Goal: Complete application form

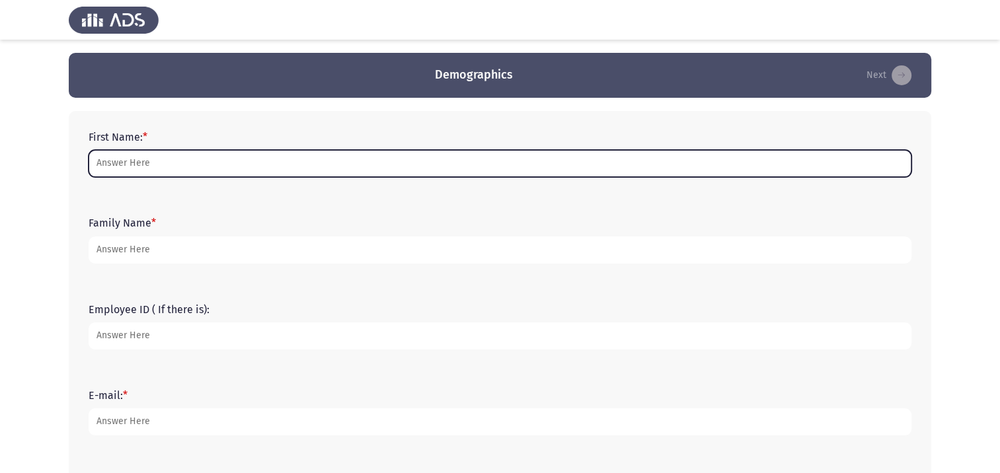
click at [209, 161] on input "First Name: *" at bounding box center [500, 163] width 823 height 27
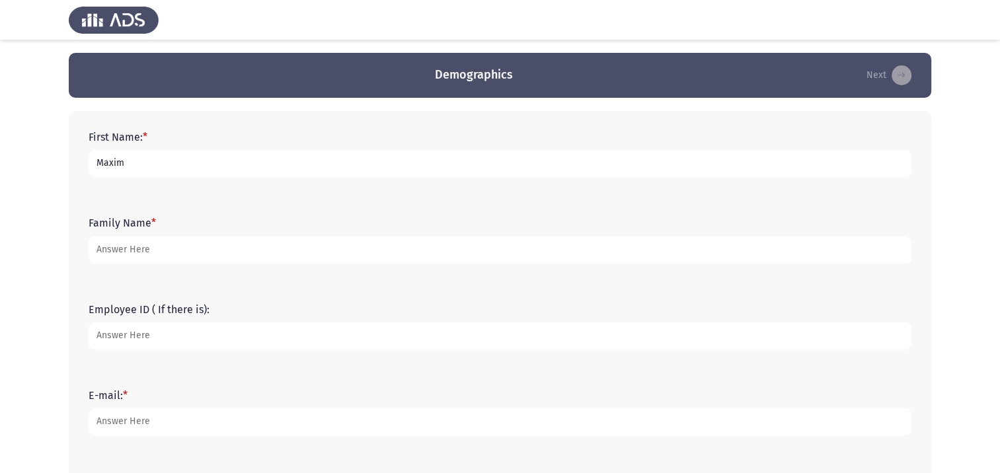
type input "Maxim"
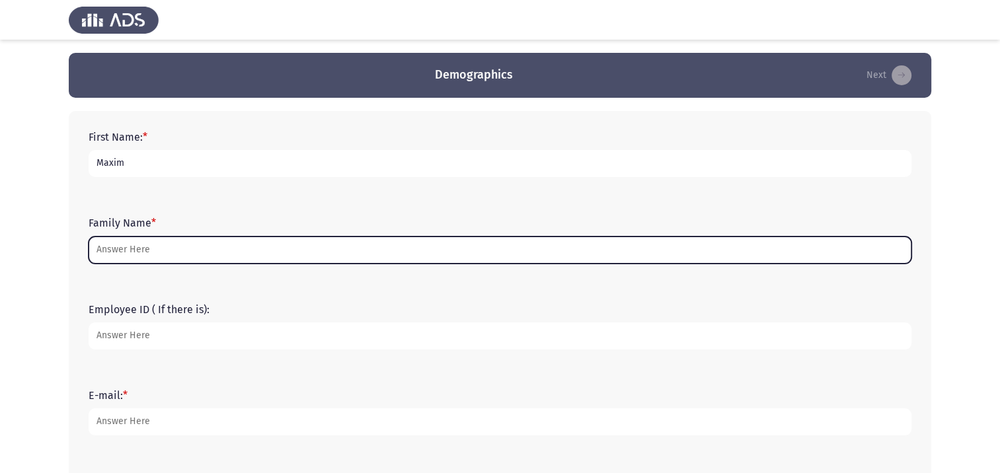
click at [161, 253] on input "Family Name *" at bounding box center [500, 250] width 823 height 27
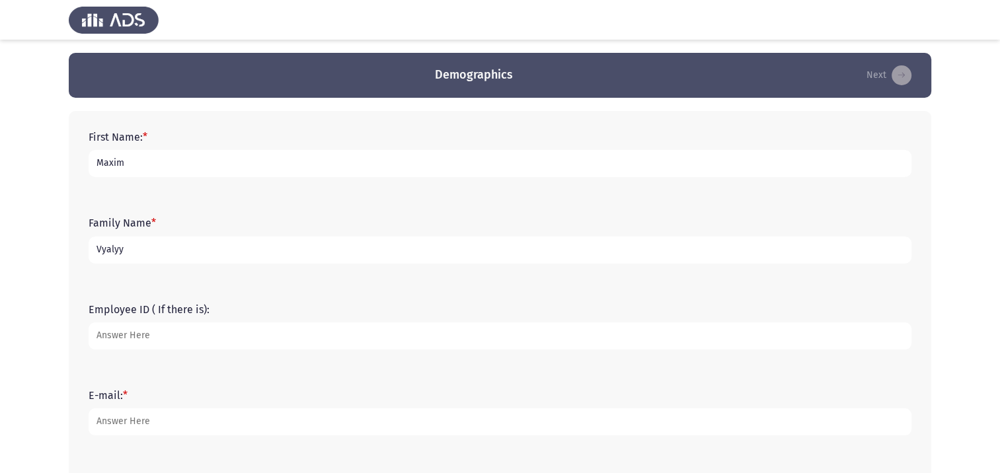
type input "Vyalyy"
click at [179, 336] on input "Employee ID ( If there is):" at bounding box center [500, 336] width 823 height 27
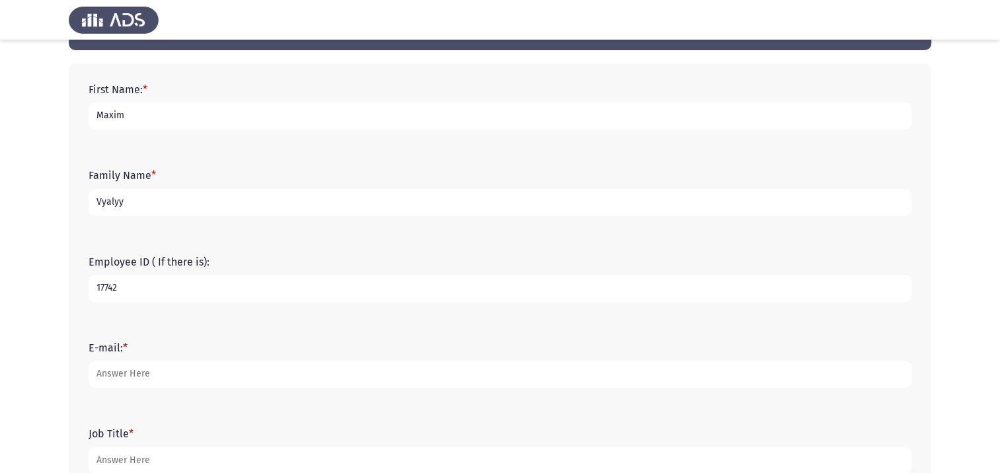
scroll to position [132, 0]
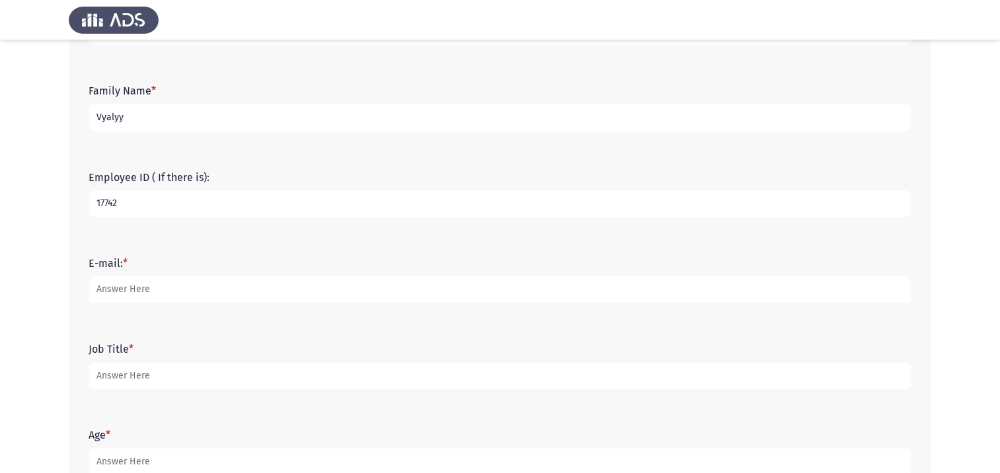
type input "17742"
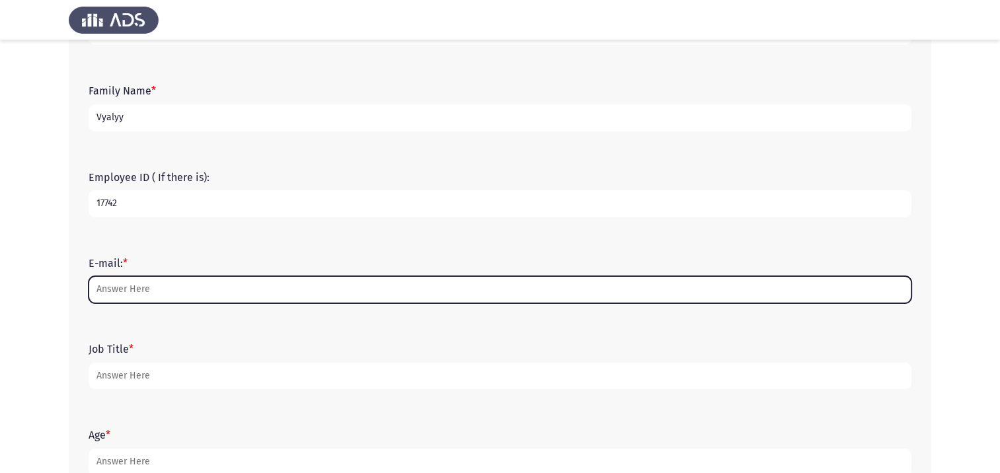
click at [135, 291] on input "E-mail: *" at bounding box center [500, 289] width 823 height 27
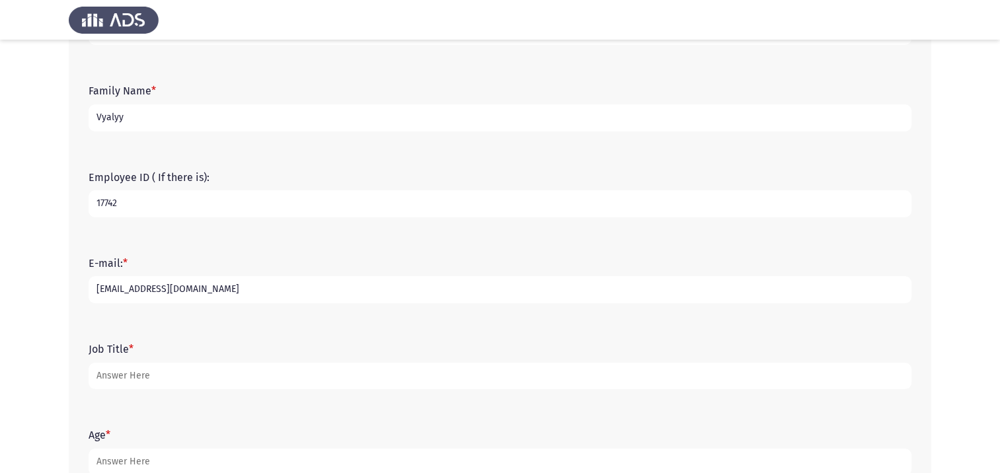
type input "[EMAIL_ADDRESS][DOMAIN_NAME]"
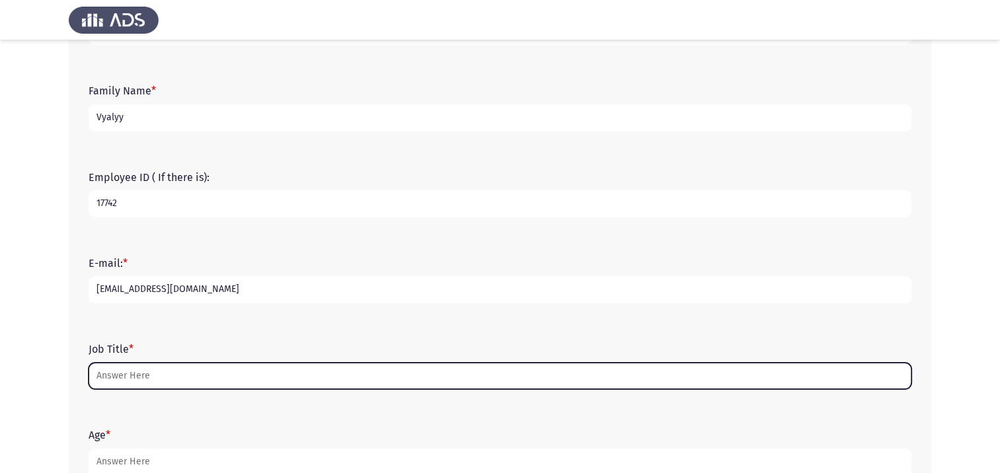
click at [131, 378] on input "Job Title *" at bounding box center [500, 376] width 823 height 27
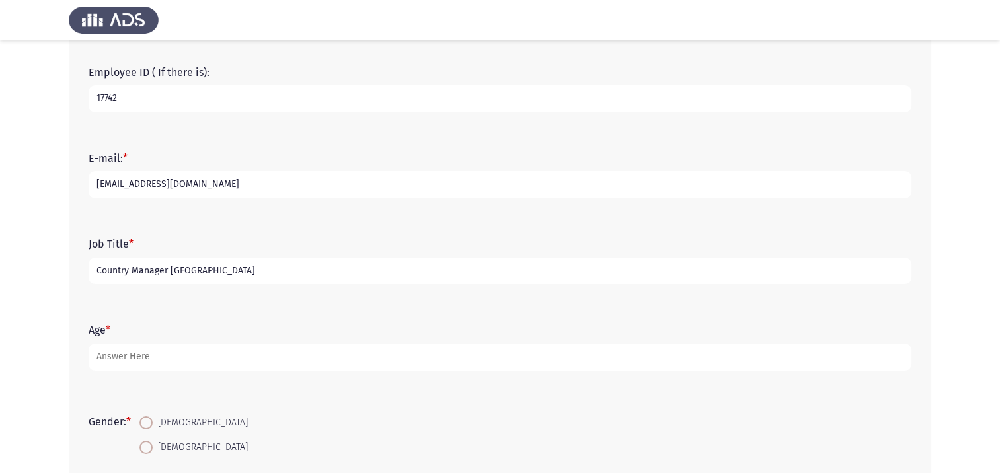
scroll to position [309, 0]
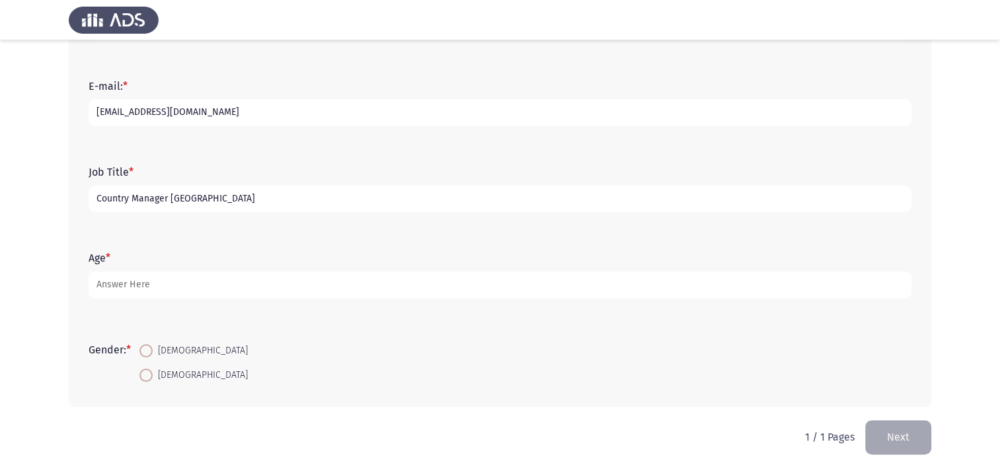
type input "Country Manager [GEOGRAPHIC_DATA]"
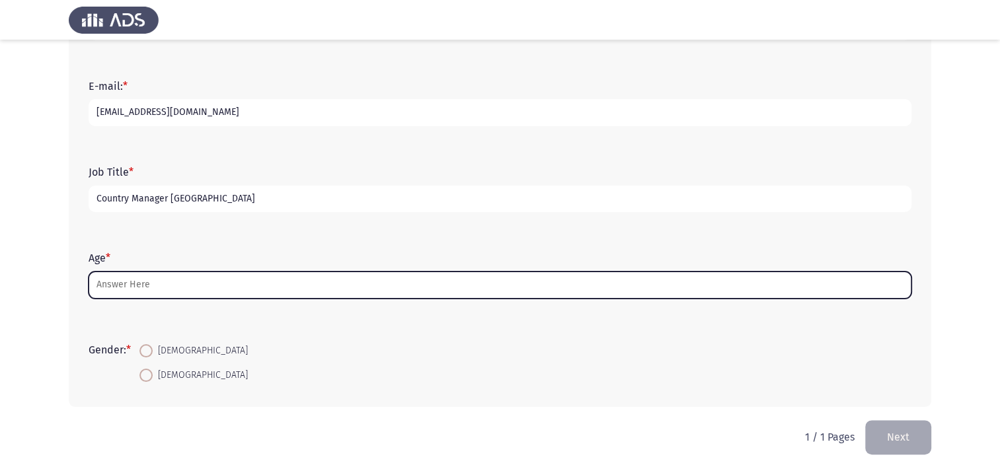
click at [116, 280] on input "Age *" at bounding box center [500, 285] width 823 height 27
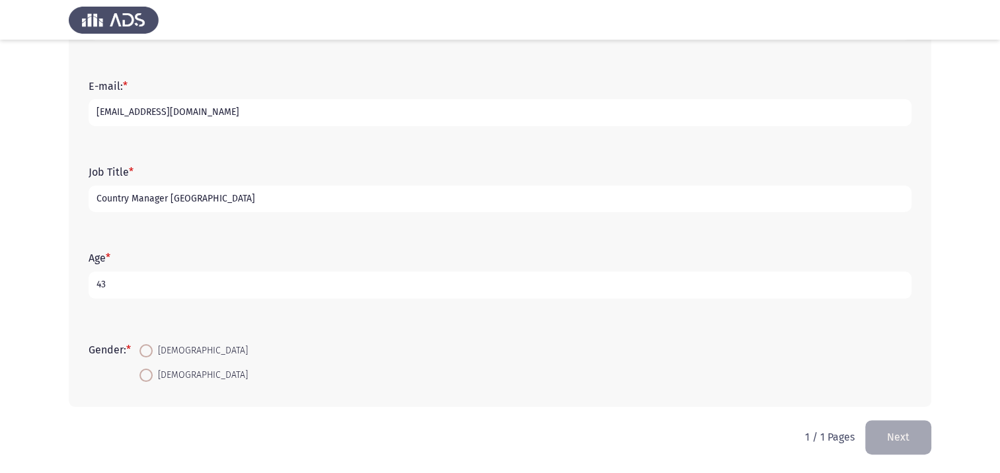
type input "43"
click at [157, 350] on span "[DEMOGRAPHIC_DATA]" at bounding box center [200, 351] width 95 height 16
click at [153, 350] on input "[DEMOGRAPHIC_DATA]" at bounding box center [146, 350] width 13 height 13
radio input "true"
click at [904, 428] on button "Next" at bounding box center [899, 438] width 66 height 34
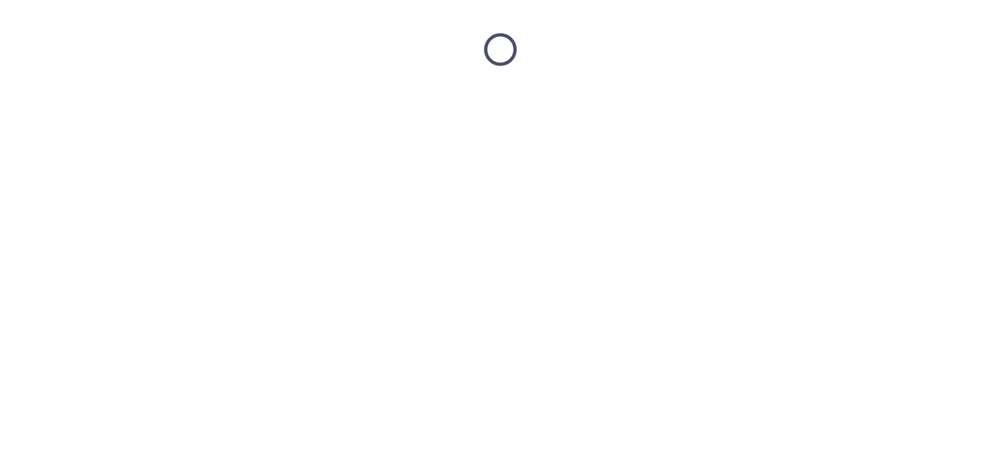
scroll to position [0, 0]
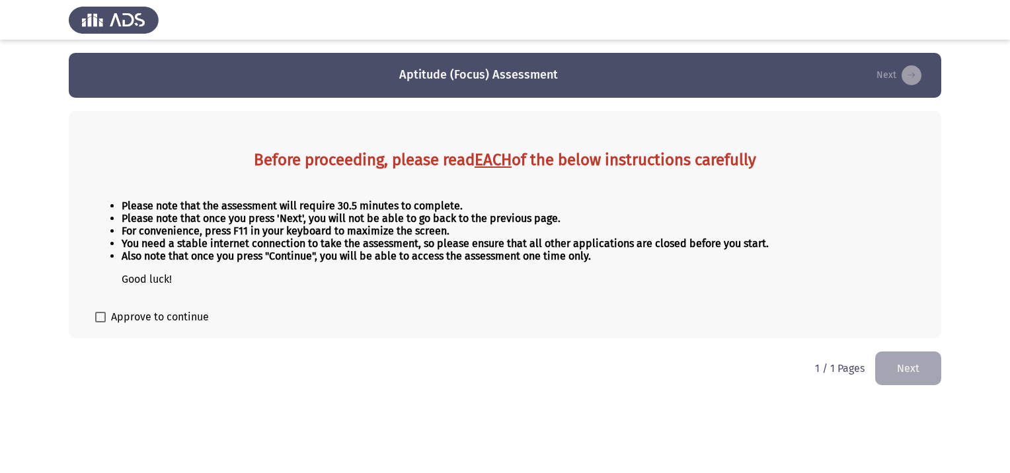
click at [134, 318] on span "Approve to continue" at bounding box center [160, 317] width 98 height 16
click at [101, 323] on input "Approve to continue" at bounding box center [100, 323] width 1 height 1
checkbox input "true"
click at [904, 373] on button "Next" at bounding box center [908, 369] width 66 height 34
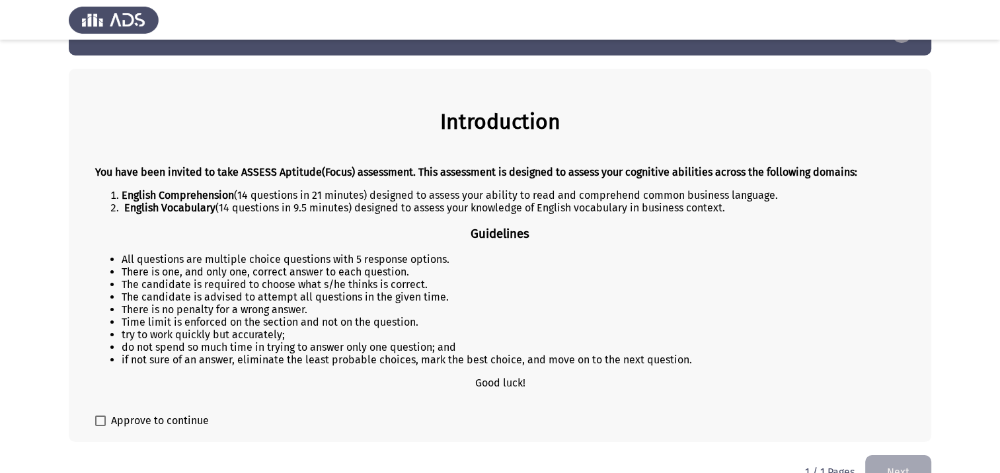
scroll to position [74, 0]
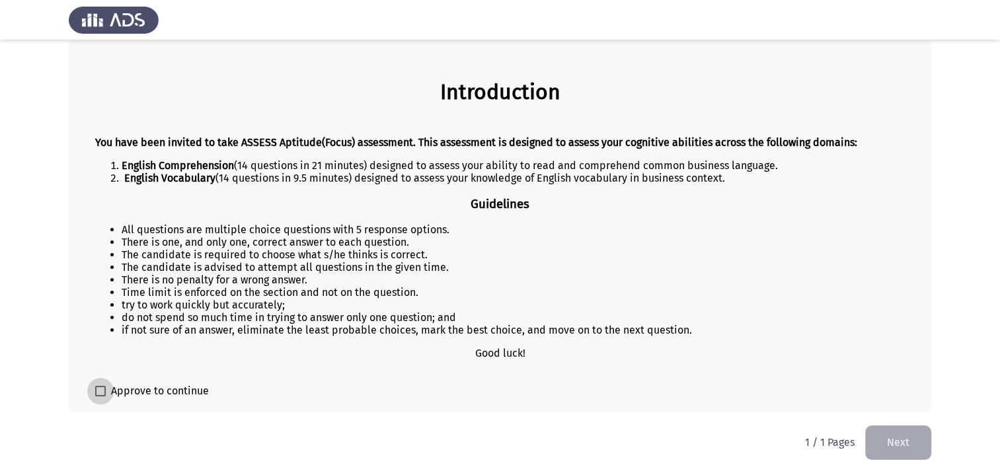
click at [190, 394] on span "Approve to continue" at bounding box center [160, 392] width 98 height 16
click at [101, 397] on input "Approve to continue" at bounding box center [100, 397] width 1 height 1
checkbox input "true"
click at [891, 440] on button "Next" at bounding box center [899, 443] width 66 height 34
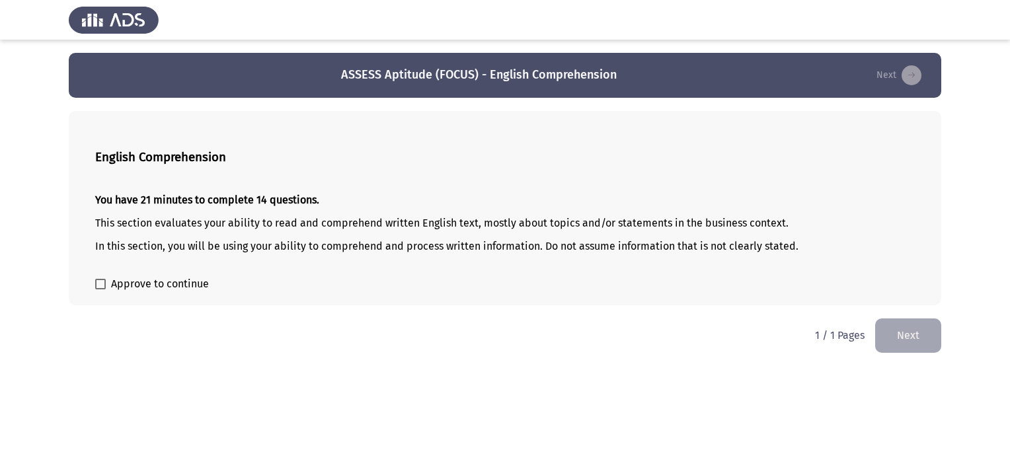
click at [108, 282] on label "Approve to continue" at bounding box center [152, 284] width 114 height 16
click at [101, 290] on input "Approve to continue" at bounding box center [100, 290] width 1 height 1
checkbox input "true"
click at [918, 333] on button "Next" at bounding box center [908, 336] width 66 height 34
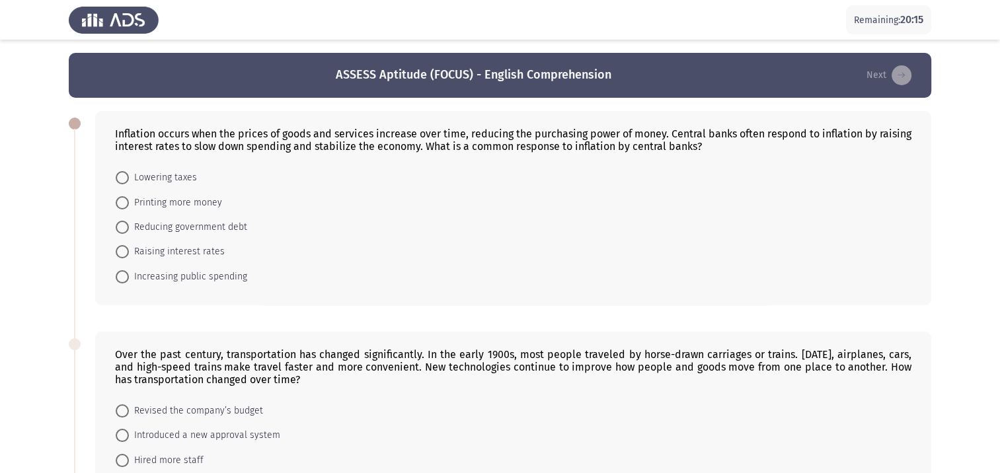
click at [122, 255] on span at bounding box center [122, 251] width 13 height 13
click at [122, 255] on input "Raising interest rates" at bounding box center [122, 251] width 13 height 13
radio input "true"
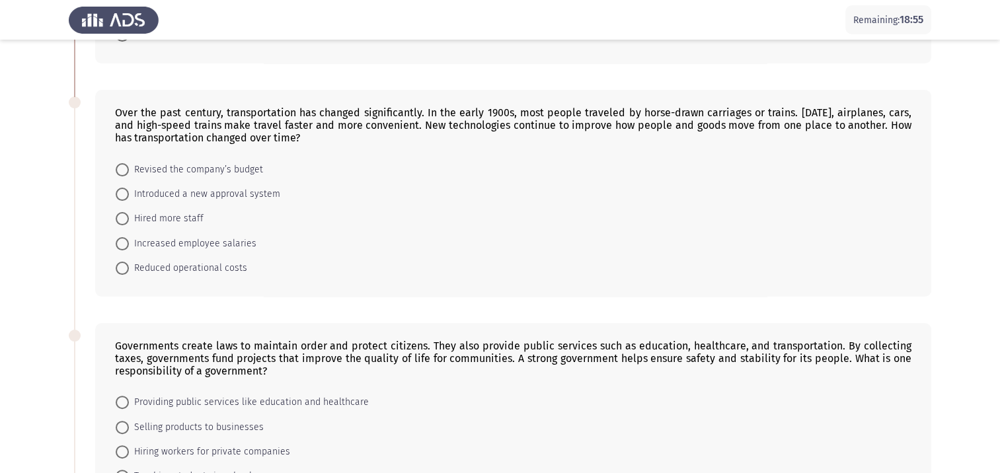
scroll to position [264, 0]
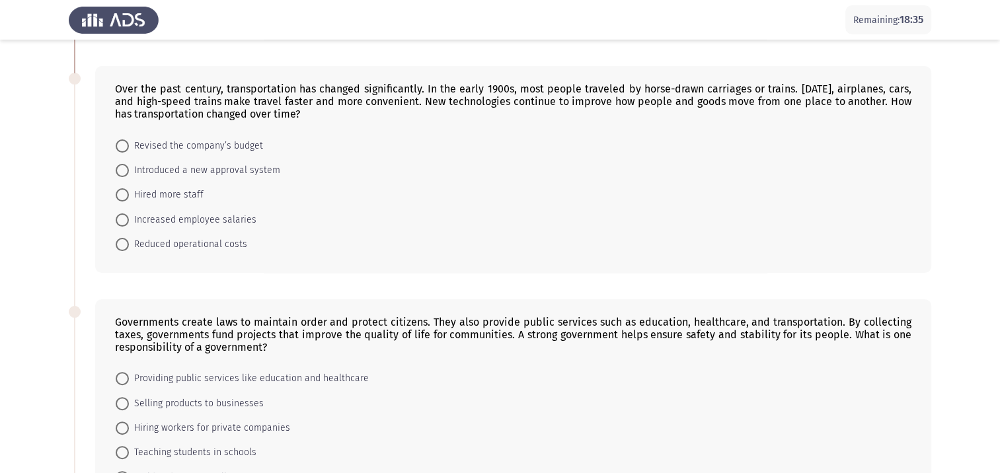
click at [207, 246] on span "Reduced operational costs" at bounding box center [188, 245] width 118 height 16
click at [129, 246] on input "Reduced operational costs" at bounding box center [122, 244] width 13 height 13
radio input "true"
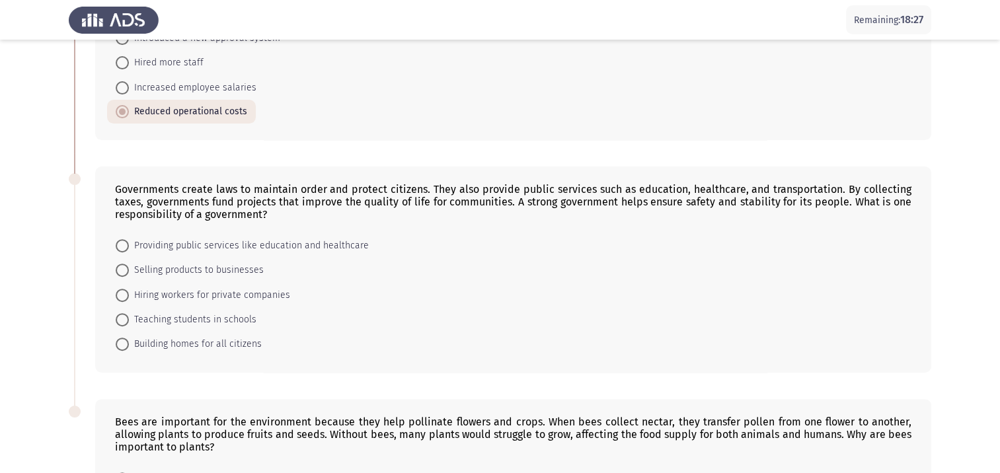
scroll to position [463, 0]
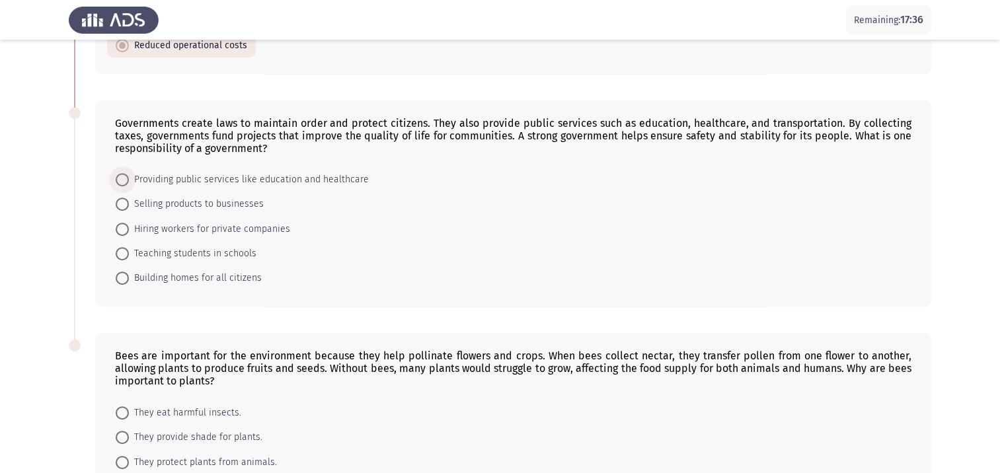
click at [124, 180] on span at bounding box center [122, 179] width 13 height 13
click at [124, 180] on input "Providing public services like education and healthcare" at bounding box center [122, 179] width 13 height 13
radio input "true"
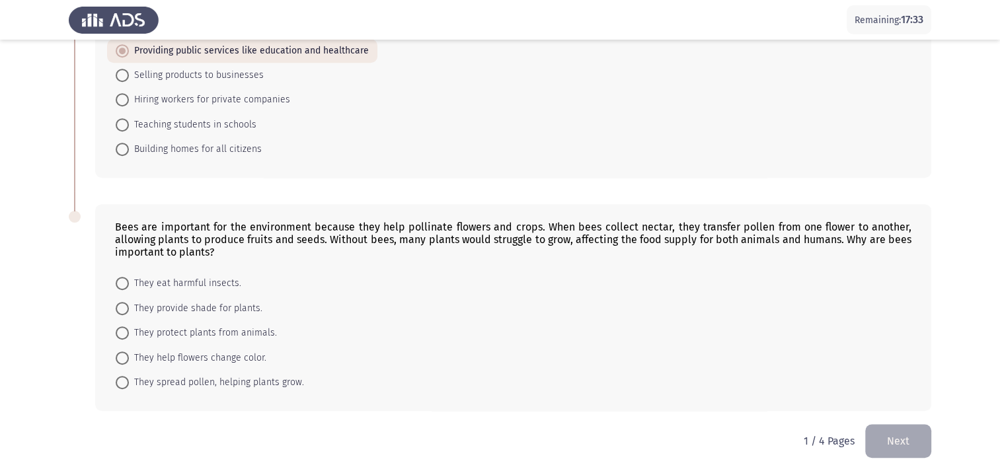
scroll to position [594, 0]
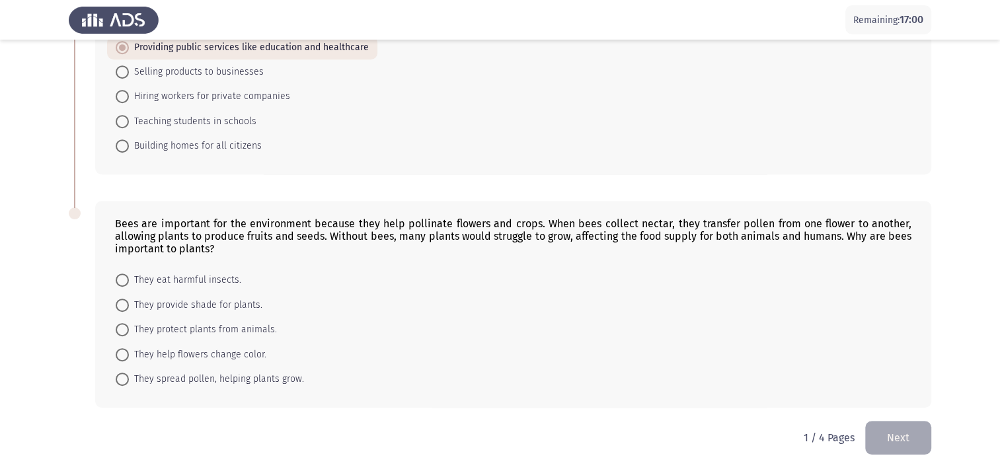
click at [130, 382] on span "They spread pollen, helping plants grow." at bounding box center [216, 380] width 175 height 16
click at [129, 382] on input "They spread pollen, helping plants grow." at bounding box center [122, 379] width 13 height 13
radio input "true"
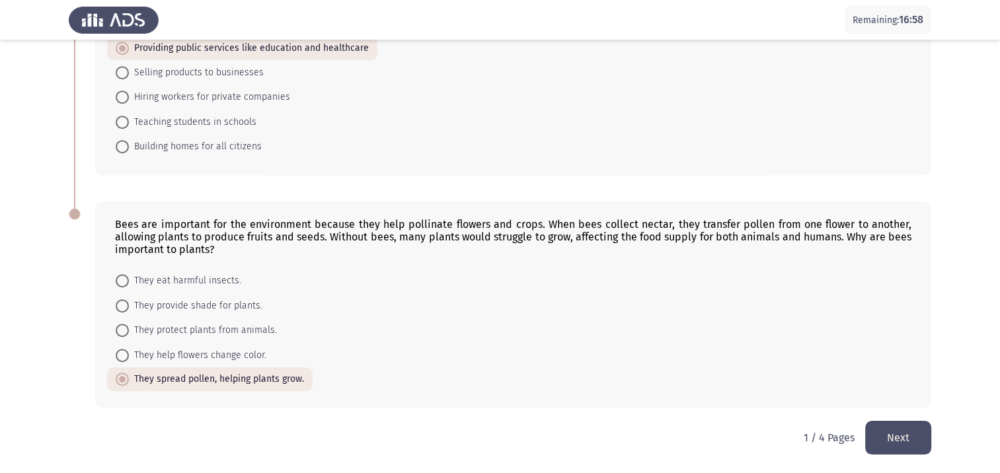
click at [886, 440] on button "Next" at bounding box center [899, 438] width 66 height 34
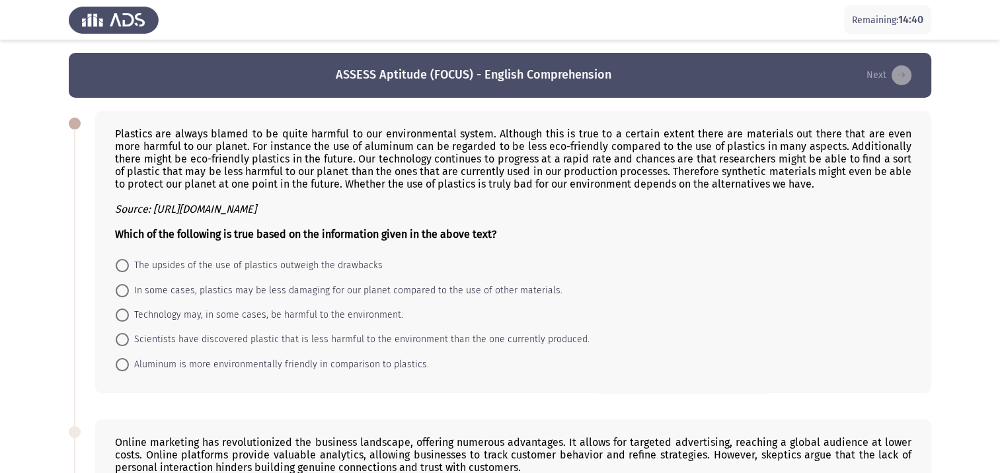
click at [286, 296] on span "In some cases, plastics may be less damaging for our planet compared to the use…" at bounding box center [346, 291] width 434 height 16
click at [129, 296] on input "In some cases, plastics may be less damaging for our planet compared to the use…" at bounding box center [122, 290] width 13 height 13
radio input "true"
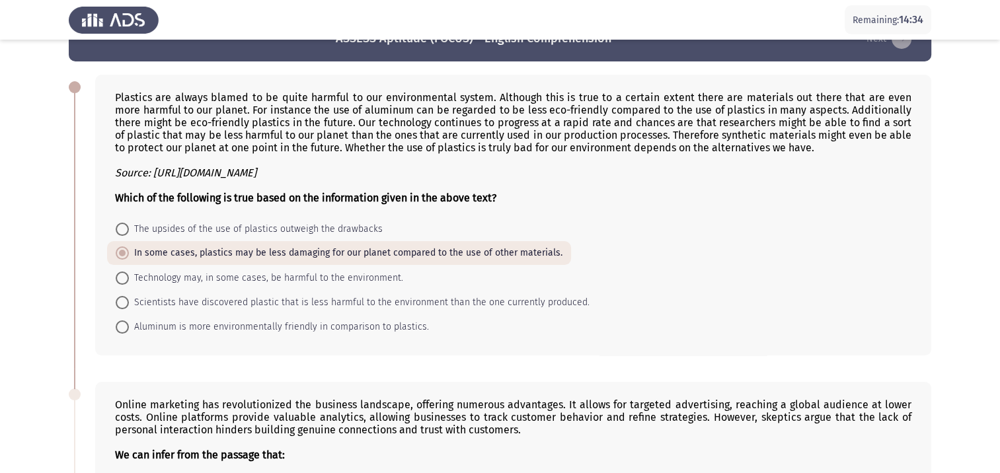
scroll to position [66, 0]
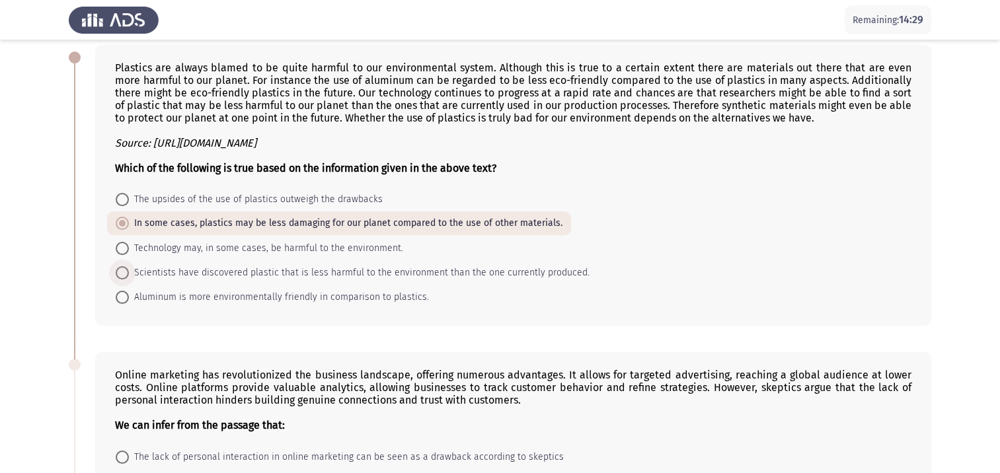
click at [290, 275] on span "Scientists have discovered plastic that is less harmful to the environment than…" at bounding box center [359, 273] width 461 height 16
click at [129, 275] on input "Scientists have discovered plastic that is less harmful to the environment than…" at bounding box center [122, 272] width 13 height 13
radio input "true"
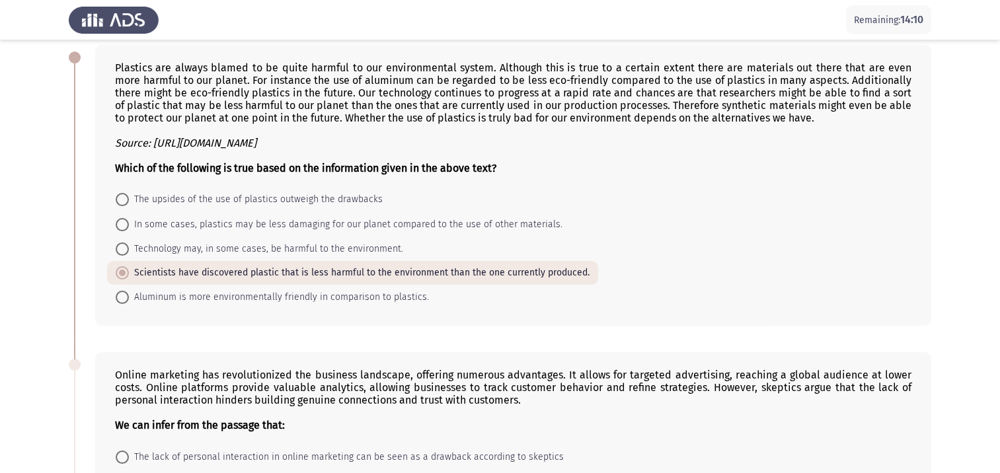
click at [225, 226] on span "In some cases, plastics may be less damaging for our planet compared to the use…" at bounding box center [346, 225] width 434 height 16
click at [129, 226] on input "In some cases, plastics may be less damaging for our planet compared to the use…" at bounding box center [122, 224] width 13 height 13
radio input "true"
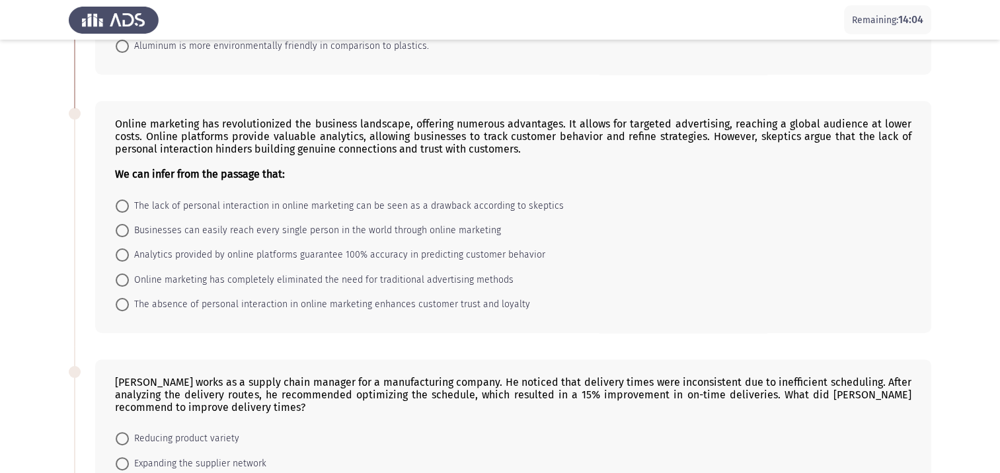
scroll to position [331, 0]
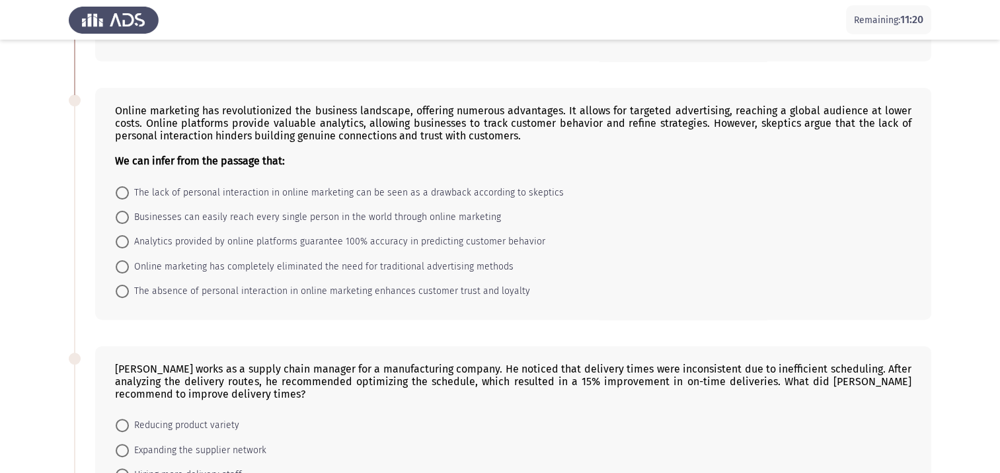
click at [123, 197] on span at bounding box center [122, 192] width 13 height 13
click at [123, 197] on input "The lack of personal interaction in online marketing can be seen as a drawback …" at bounding box center [122, 192] width 13 height 13
radio input "true"
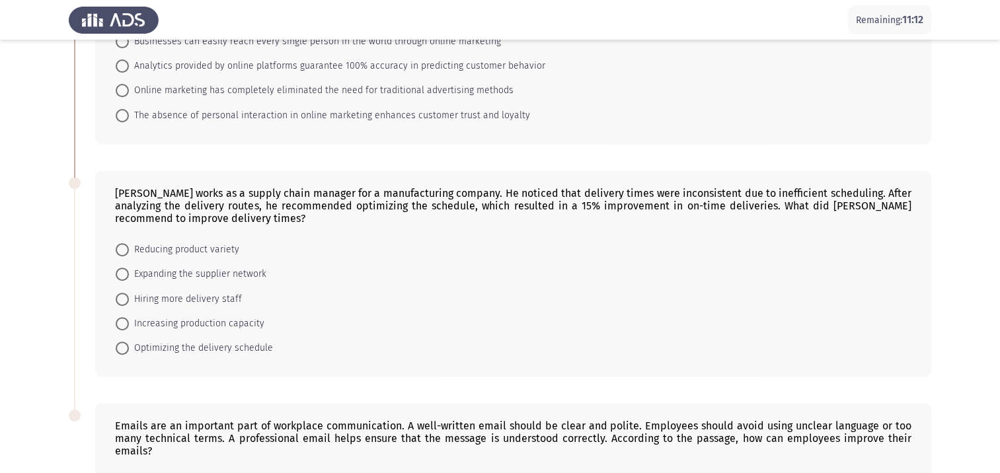
scroll to position [529, 0]
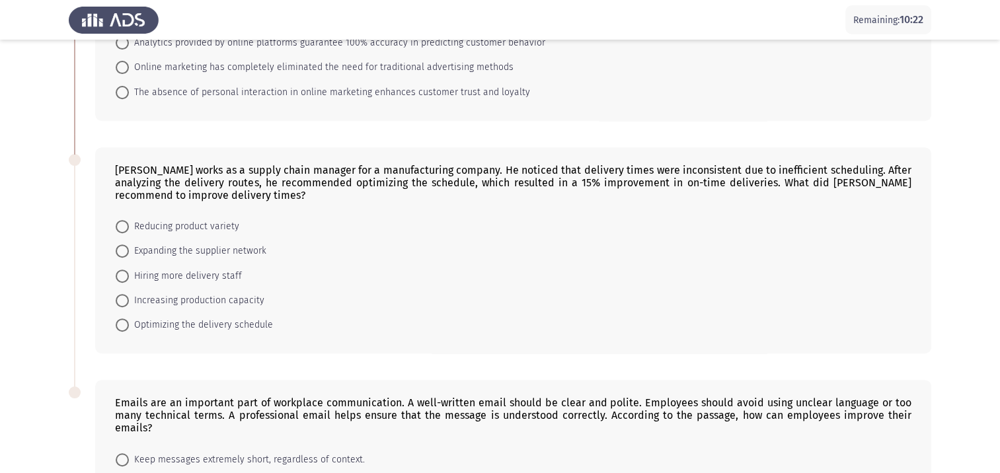
click at [169, 325] on span "Optimizing the delivery schedule" at bounding box center [201, 325] width 144 height 16
click at [129, 325] on input "Optimizing the delivery schedule" at bounding box center [122, 325] width 13 height 13
radio input "true"
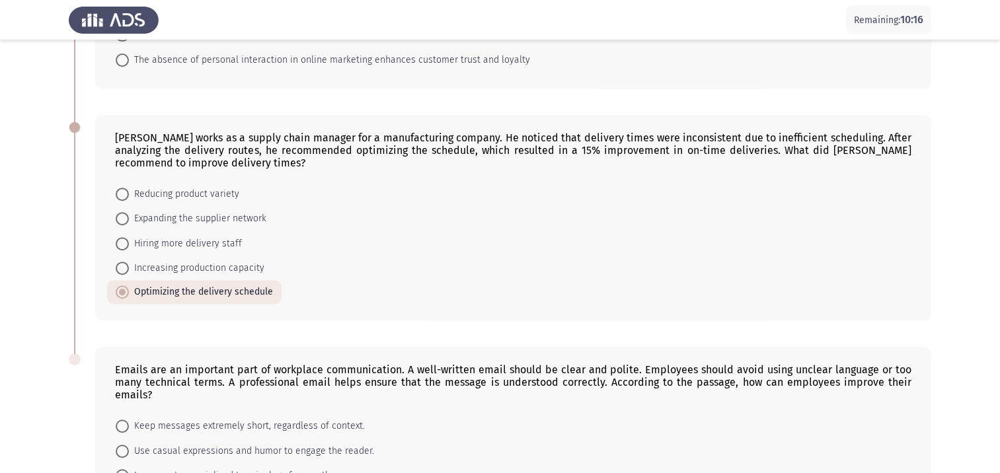
scroll to position [709, 0]
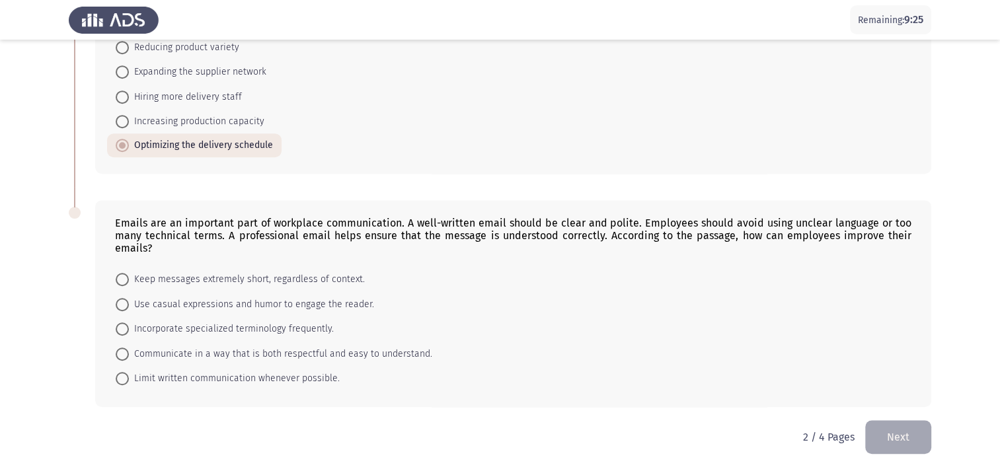
click at [153, 356] on span "Communicate in a way that is both respectful and easy to understand." at bounding box center [280, 354] width 303 height 16
click at [129, 356] on input "Communicate in a way that is both respectful and easy to understand." at bounding box center [122, 354] width 13 height 13
radio input "true"
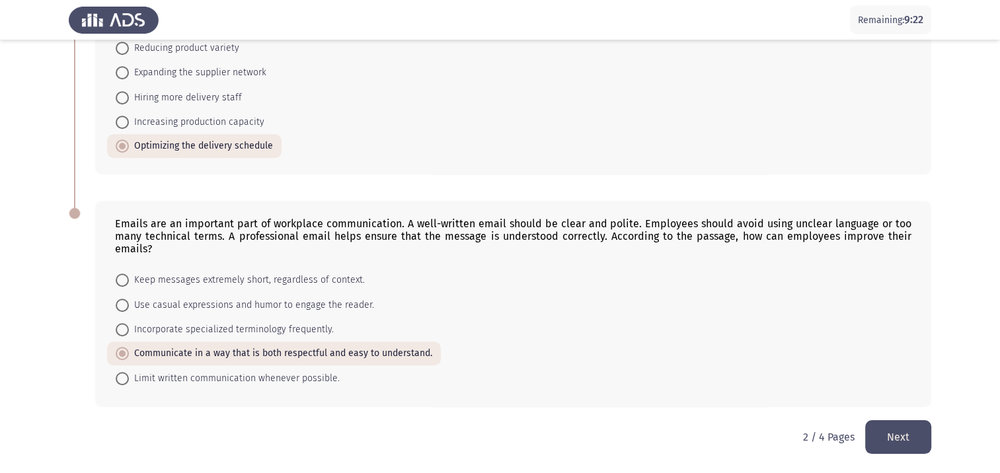
click at [903, 440] on button "Next" at bounding box center [899, 438] width 66 height 34
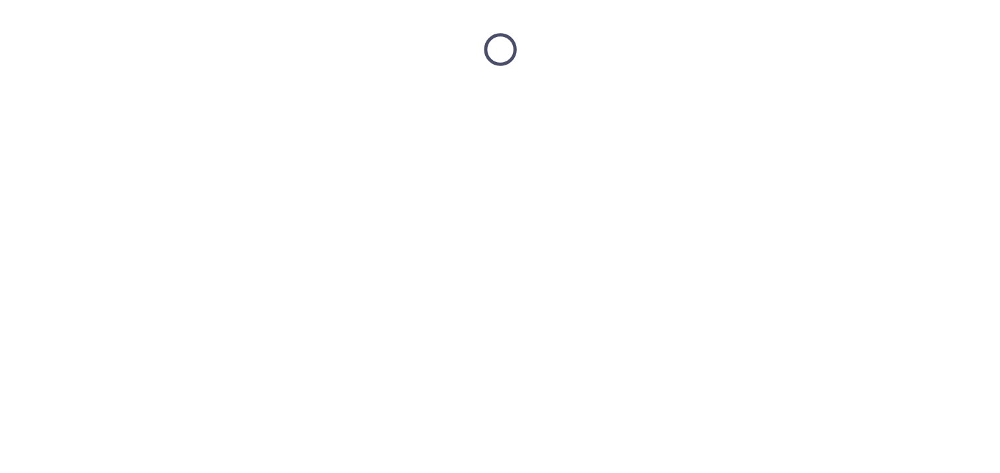
scroll to position [0, 0]
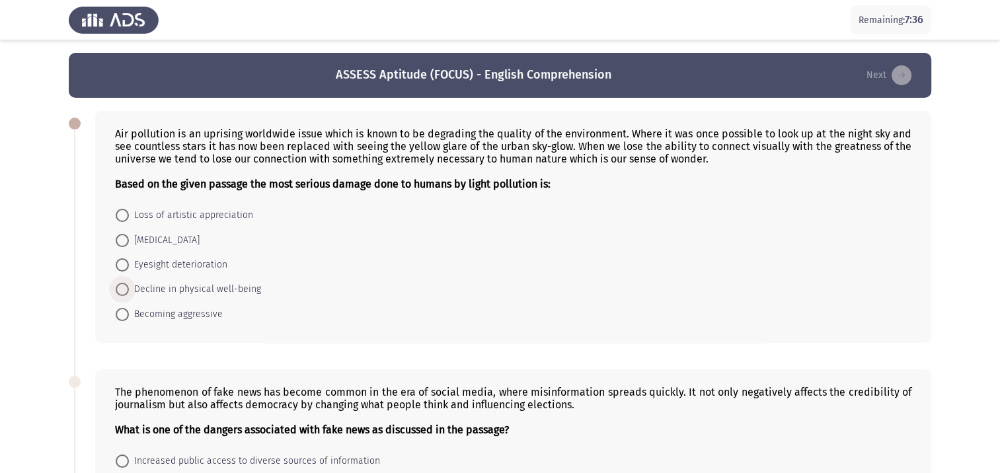
click at [122, 288] on span at bounding box center [122, 289] width 13 height 13
click at [122, 288] on input "Decline in physical well-being" at bounding box center [122, 289] width 13 height 13
radio input "true"
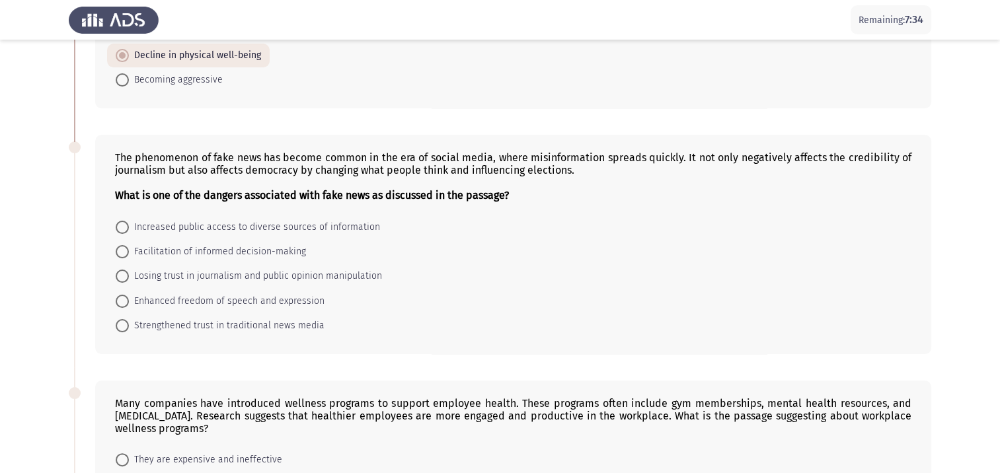
scroll to position [264, 0]
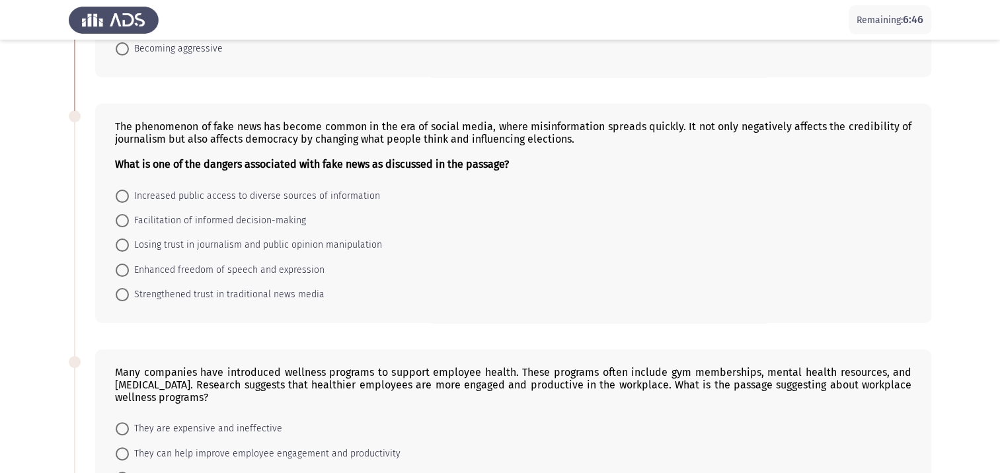
click at [329, 243] on span "Losing trust in journalism and public opinion manipulation" at bounding box center [255, 245] width 253 height 16
click at [129, 243] on input "Losing trust in journalism and public opinion manipulation" at bounding box center [122, 245] width 13 height 13
radio input "true"
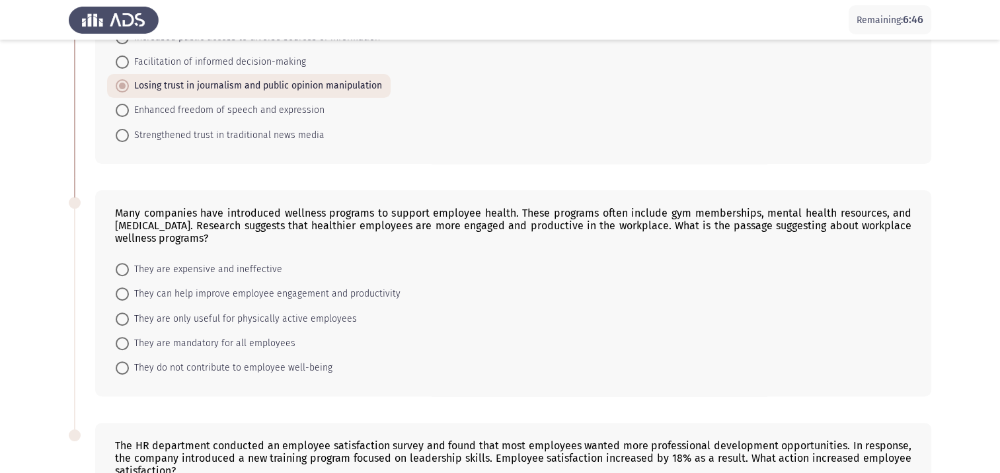
scroll to position [463, 0]
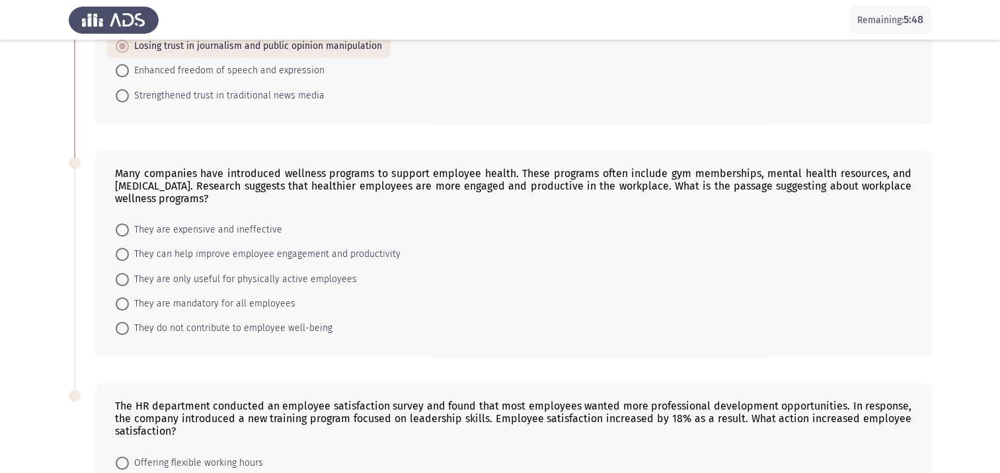
click at [204, 254] on span "They can help improve employee engagement and productivity" at bounding box center [265, 255] width 272 height 16
click at [129, 254] on input "They can help improve employee engagement and productivity" at bounding box center [122, 254] width 13 height 13
radio input "true"
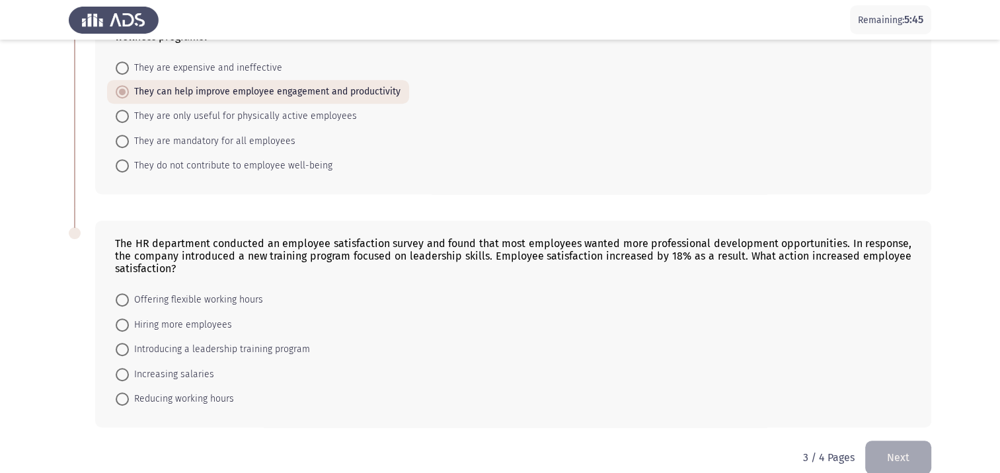
scroll to position [645, 0]
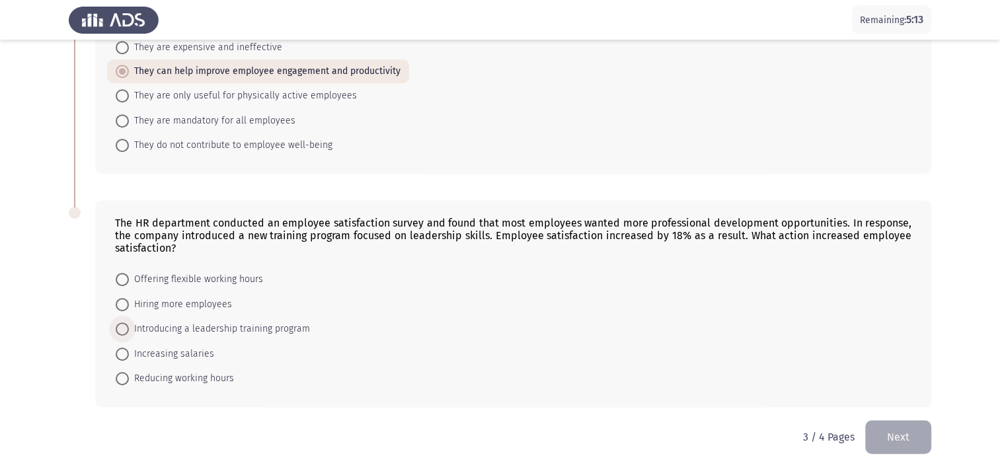
click at [204, 329] on span "Introducing a leadership training program" at bounding box center [219, 329] width 181 height 16
click at [129, 329] on input "Introducing a leadership training program" at bounding box center [122, 329] width 13 height 13
radio input "true"
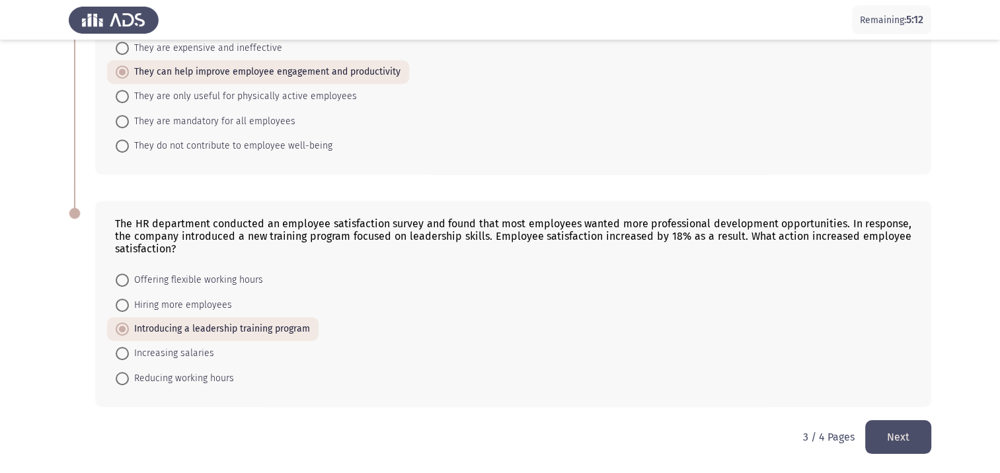
click at [906, 430] on button "Next" at bounding box center [899, 438] width 66 height 34
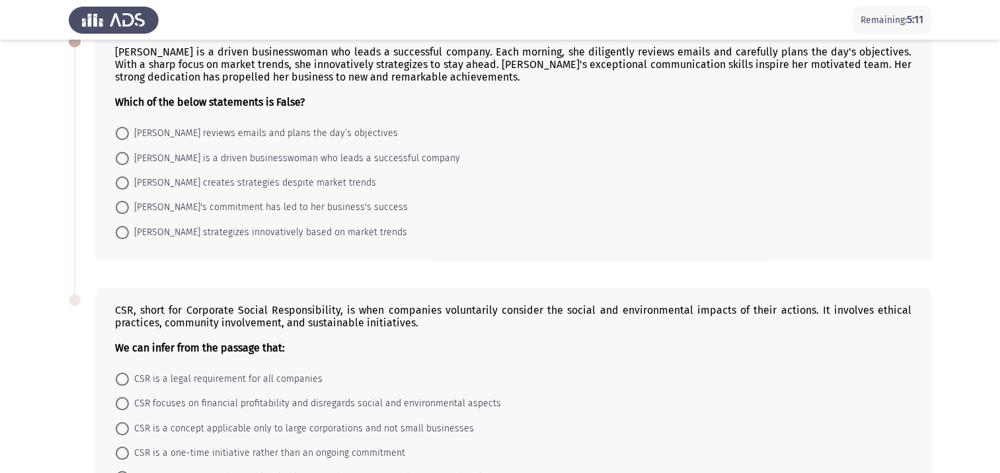
scroll to position [181, 0]
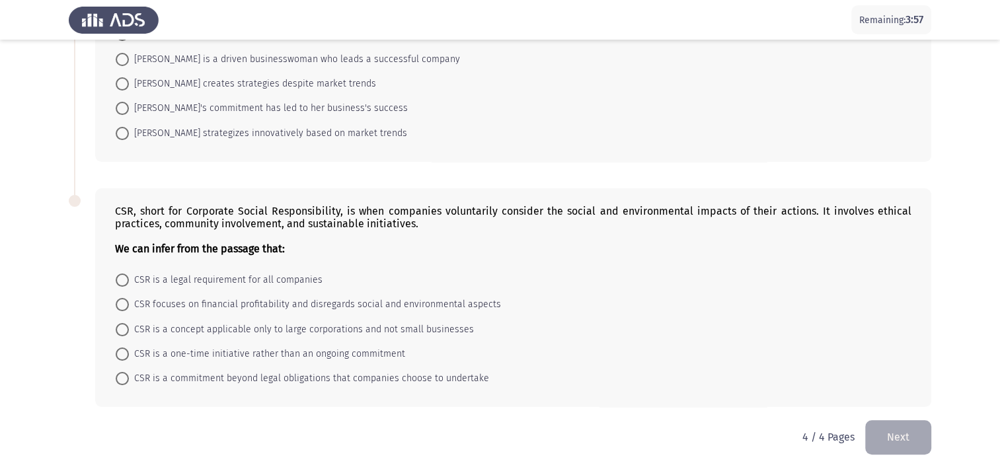
click at [145, 382] on span "CSR is a commitment beyond legal obligations that companies choose to undertake" at bounding box center [309, 379] width 360 height 16
click at [129, 382] on input "CSR is a commitment beyond legal obligations that companies choose to undertake" at bounding box center [122, 378] width 13 height 13
radio input "true"
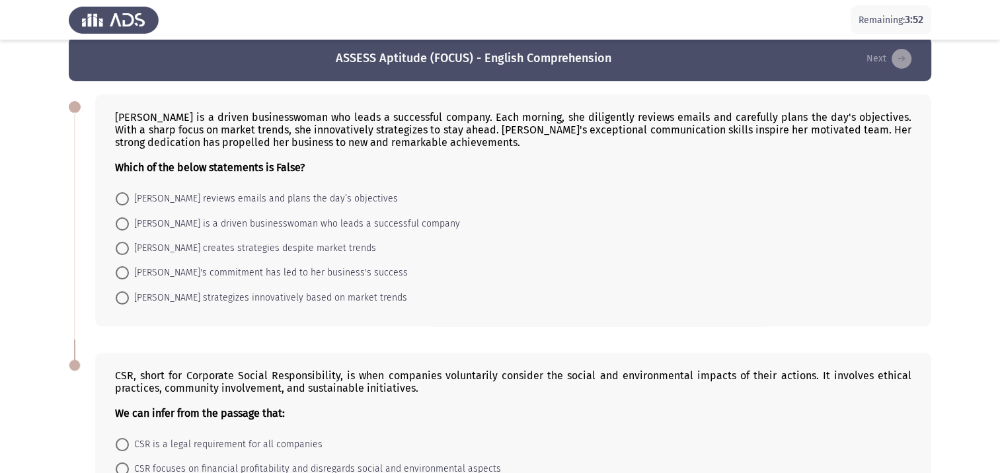
scroll to position [0, 0]
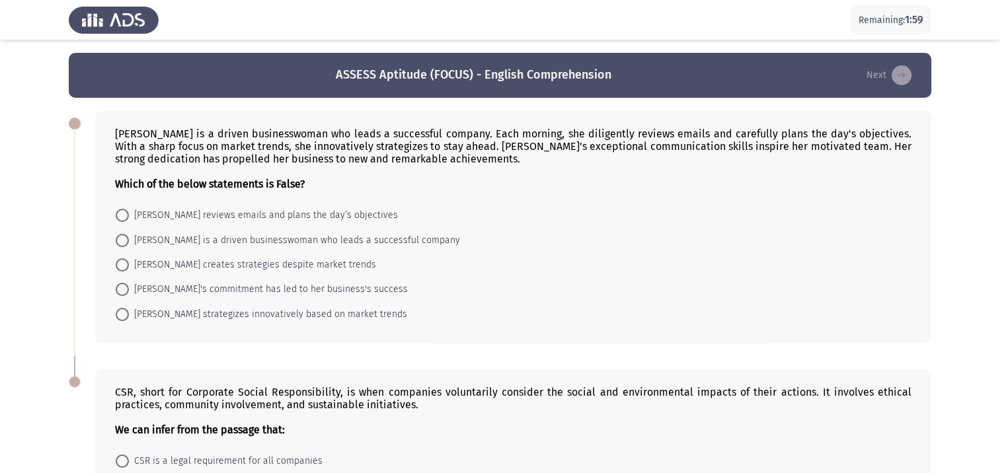
drag, startPoint x: 182, startPoint y: 264, endPoint x: 188, endPoint y: 259, distance: 8.0
click at [187, 261] on span "[PERSON_NAME] creates strategies despite market trends" at bounding box center [252, 265] width 247 height 16
click at [129, 261] on input "[PERSON_NAME] creates strategies despite market trends" at bounding box center [122, 265] width 13 height 13
radio input "true"
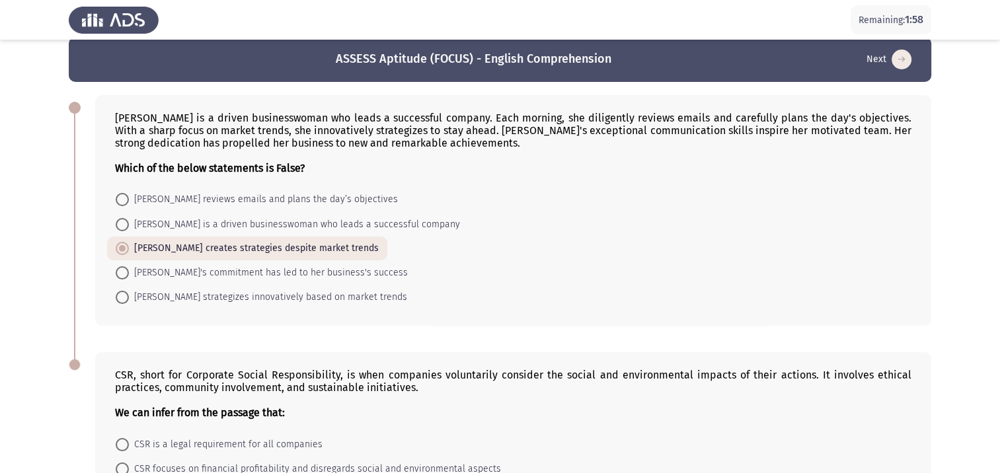
scroll to position [180, 0]
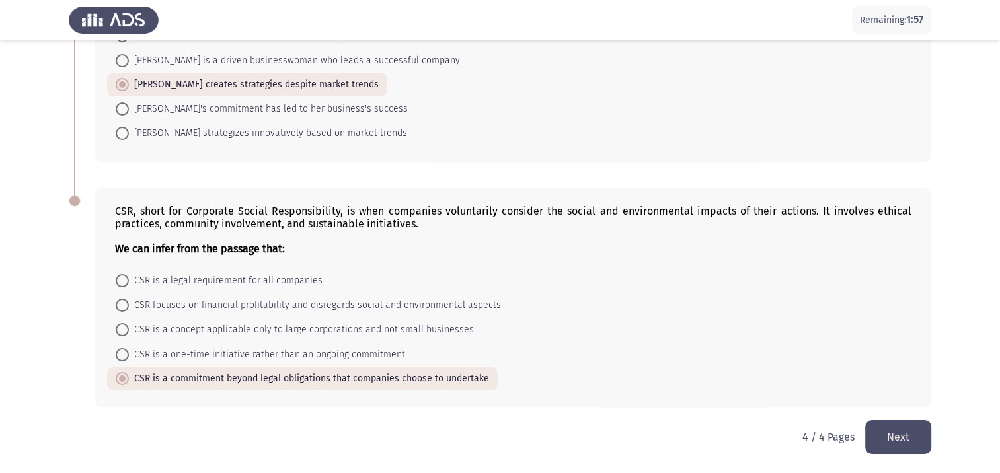
click at [895, 439] on button "Next" at bounding box center [899, 438] width 66 height 34
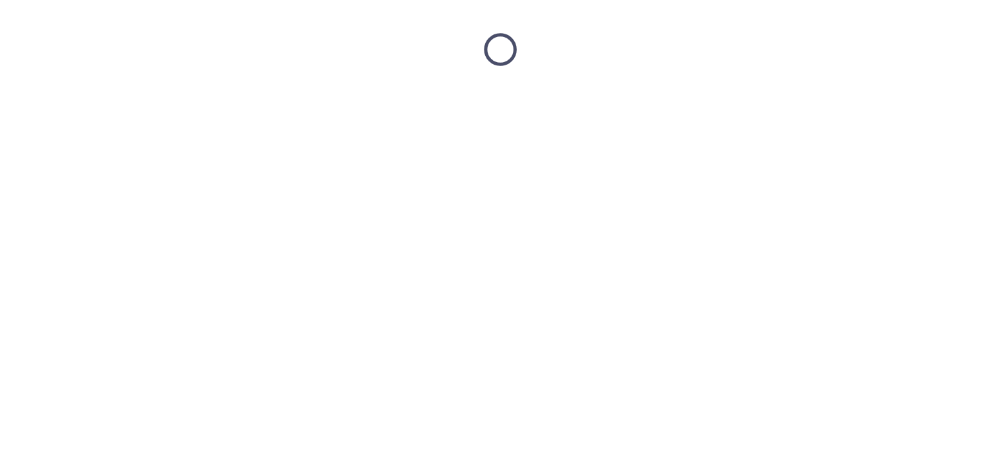
scroll to position [0, 0]
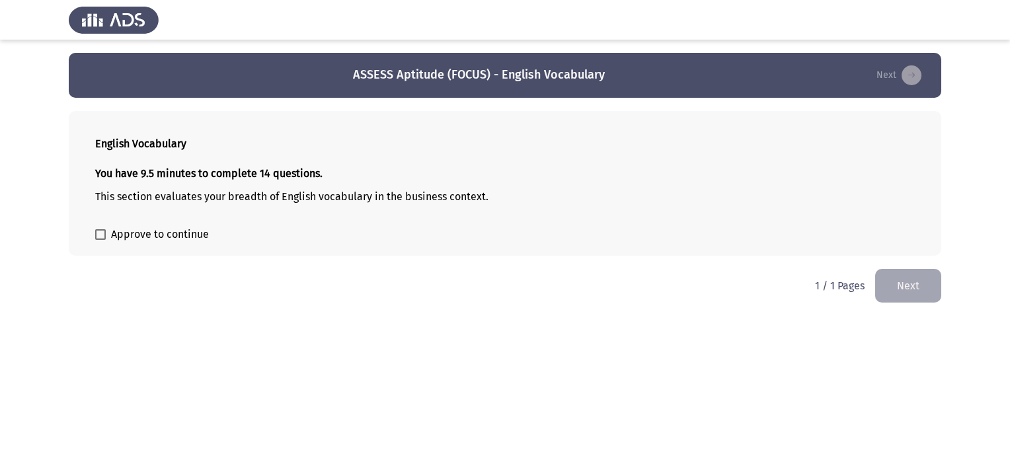
click at [101, 237] on span at bounding box center [100, 234] width 11 height 11
click at [101, 240] on input "Approve to continue" at bounding box center [100, 240] width 1 height 1
checkbox input "true"
click at [898, 296] on button "Next" at bounding box center [908, 286] width 66 height 34
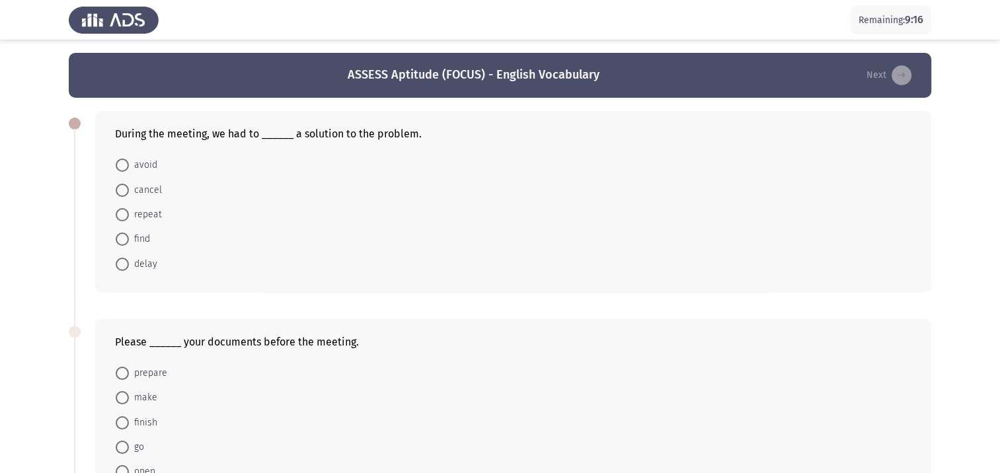
click at [147, 236] on span "find" at bounding box center [139, 239] width 21 height 16
click at [129, 236] on input "find" at bounding box center [122, 239] width 13 height 13
radio input "true"
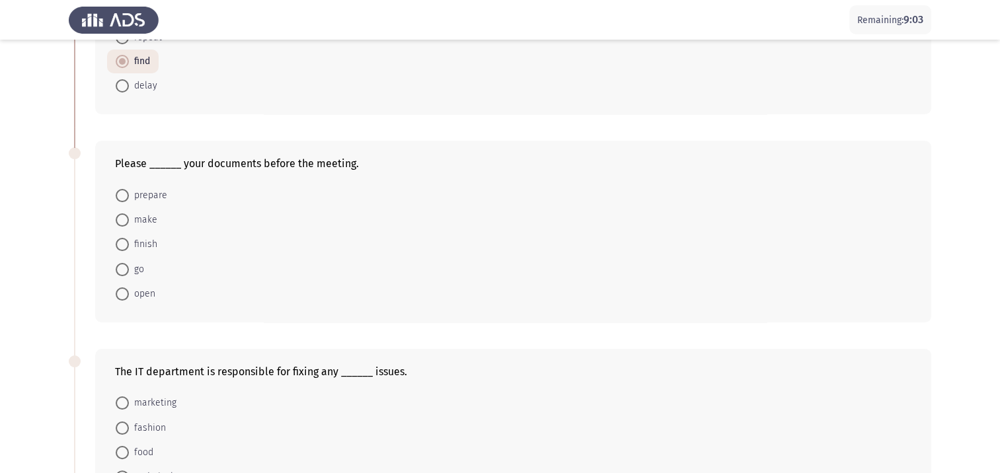
scroll to position [198, 0]
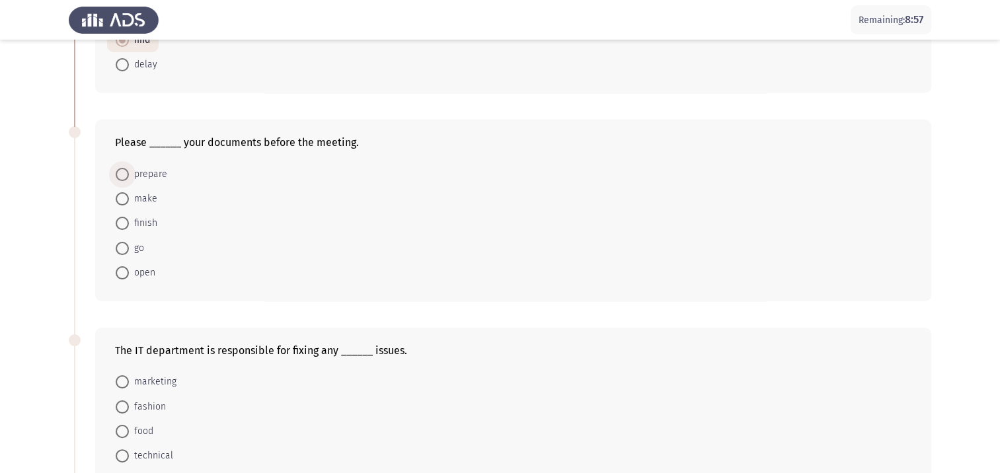
click at [143, 169] on span "prepare" at bounding box center [148, 175] width 38 height 16
click at [129, 169] on input "prepare" at bounding box center [122, 174] width 13 height 13
radio input "true"
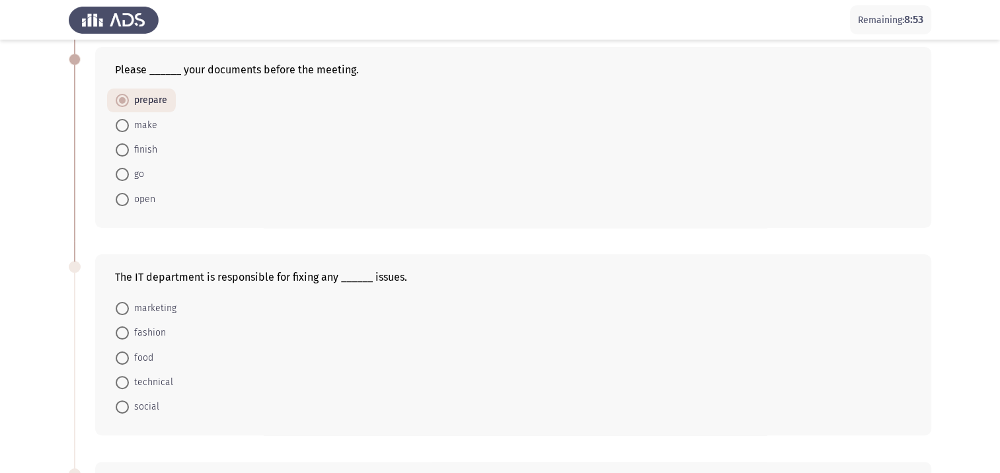
scroll to position [397, 0]
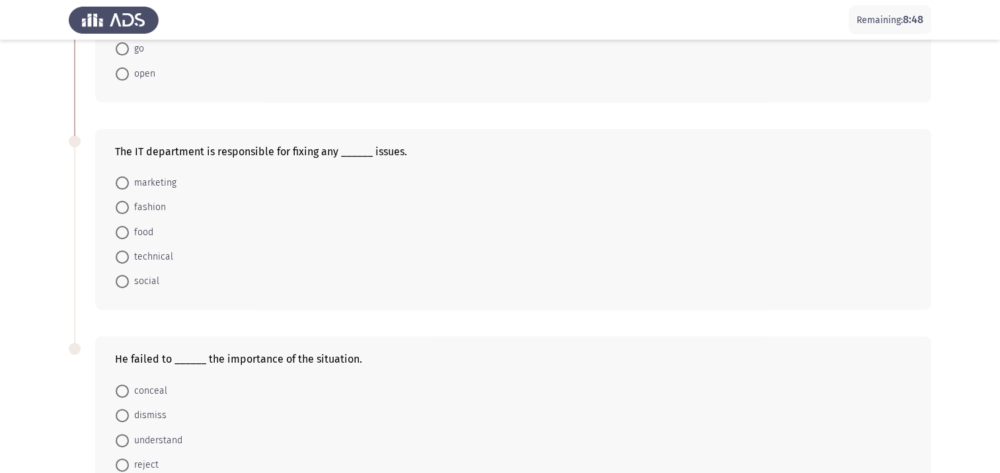
click at [159, 257] on span "technical" at bounding box center [151, 257] width 44 height 16
click at [129, 257] on input "technical" at bounding box center [122, 257] width 13 height 13
radio input "true"
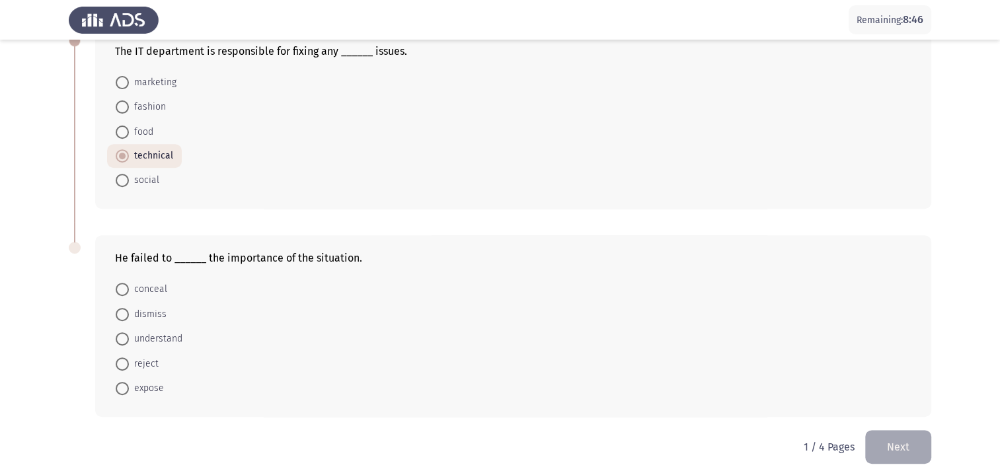
scroll to position [505, 0]
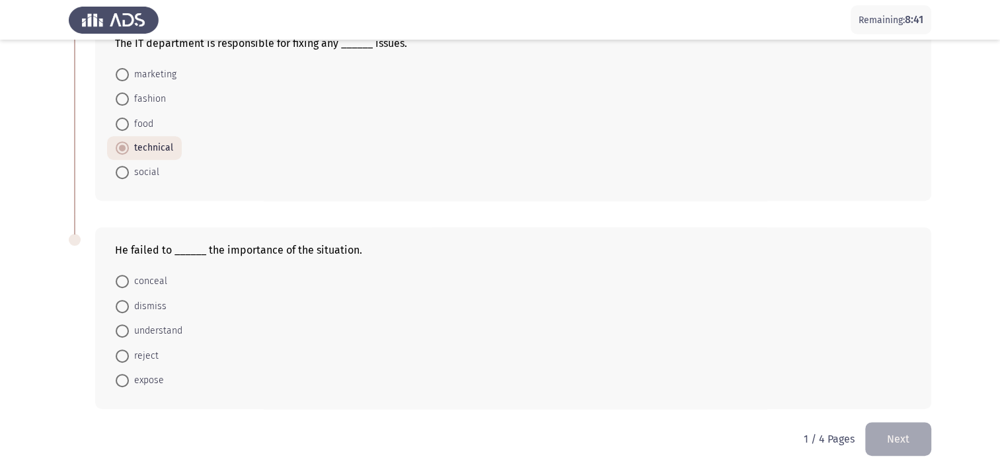
click at [172, 328] on span "understand" at bounding box center [156, 331] width 54 height 16
click at [129, 328] on input "understand" at bounding box center [122, 331] width 13 height 13
radio input "true"
click at [874, 438] on button "Next" at bounding box center [899, 439] width 66 height 34
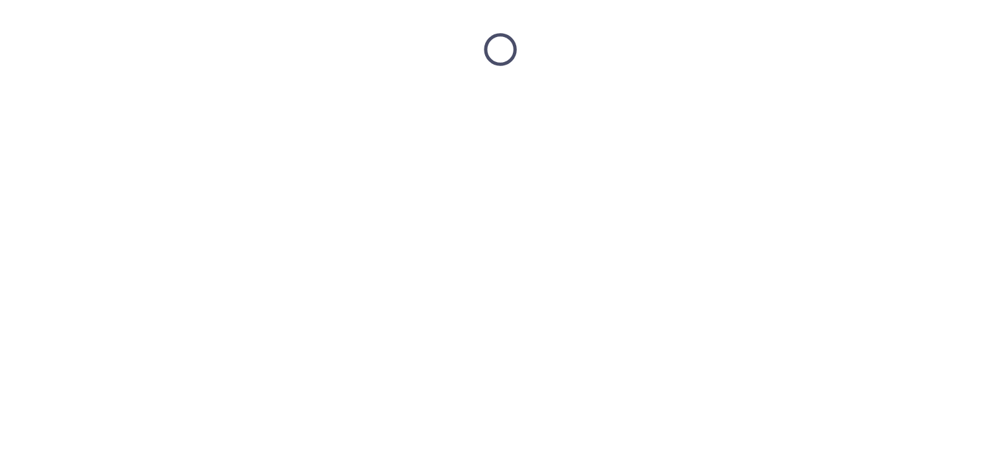
scroll to position [0, 0]
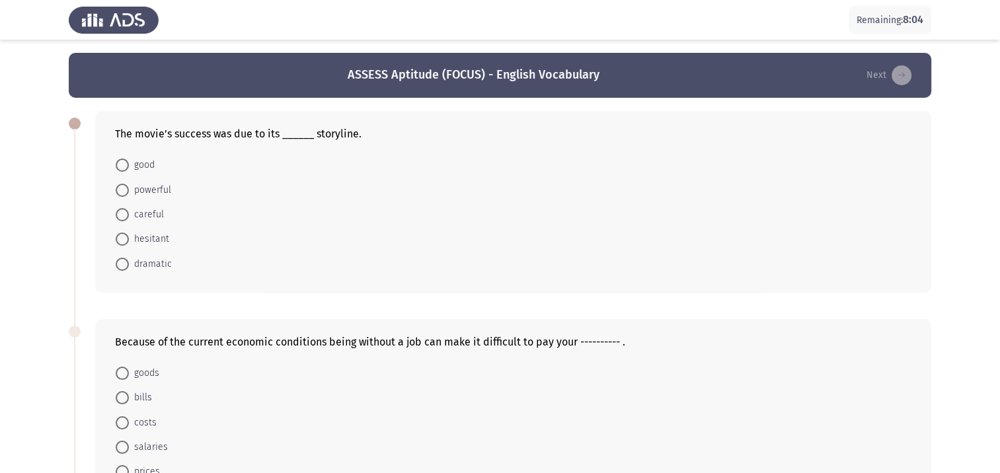
click at [143, 267] on span "dramatic" at bounding box center [150, 265] width 43 height 16
click at [129, 267] on input "dramatic" at bounding box center [122, 264] width 13 height 13
radio input "true"
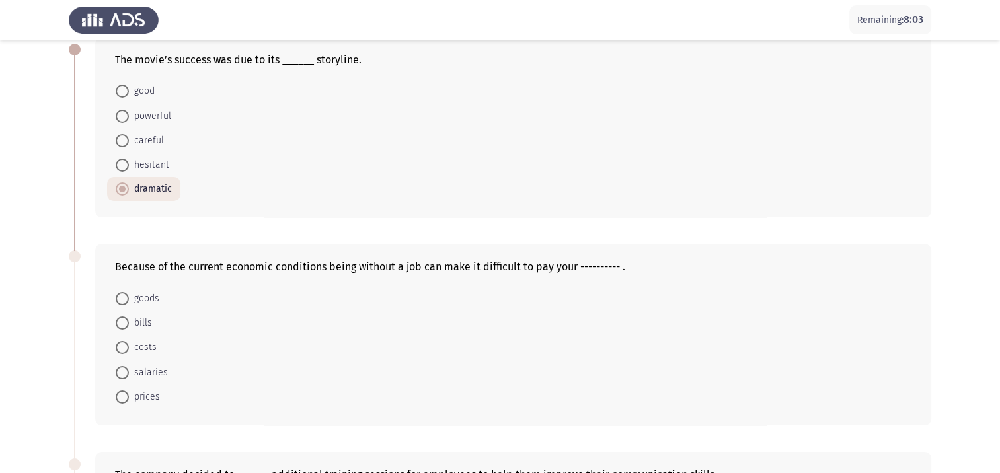
scroll to position [198, 0]
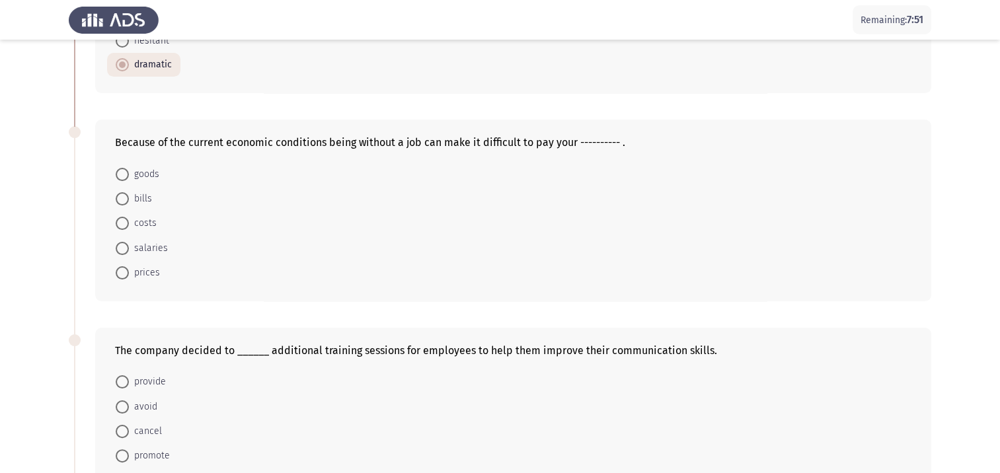
click at [145, 196] on span "bills" at bounding box center [140, 199] width 23 height 16
click at [129, 196] on input "bills" at bounding box center [122, 198] width 13 height 13
radio input "true"
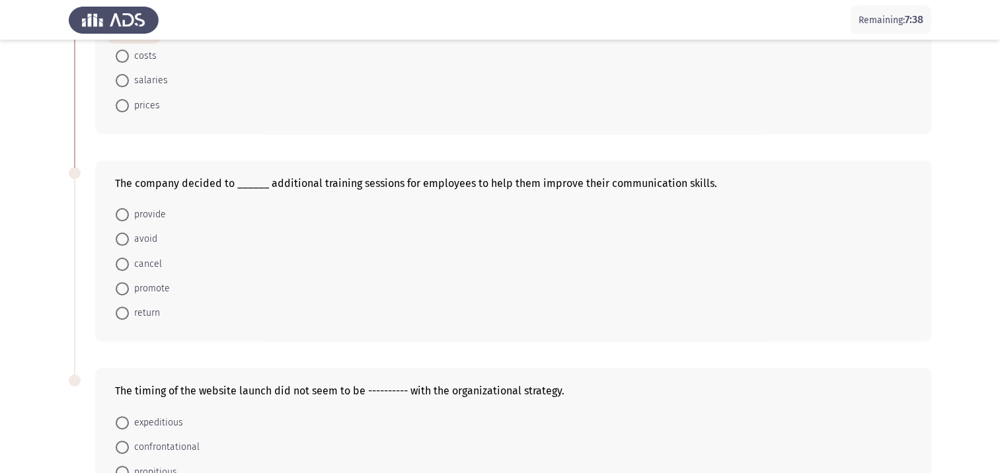
scroll to position [397, 0]
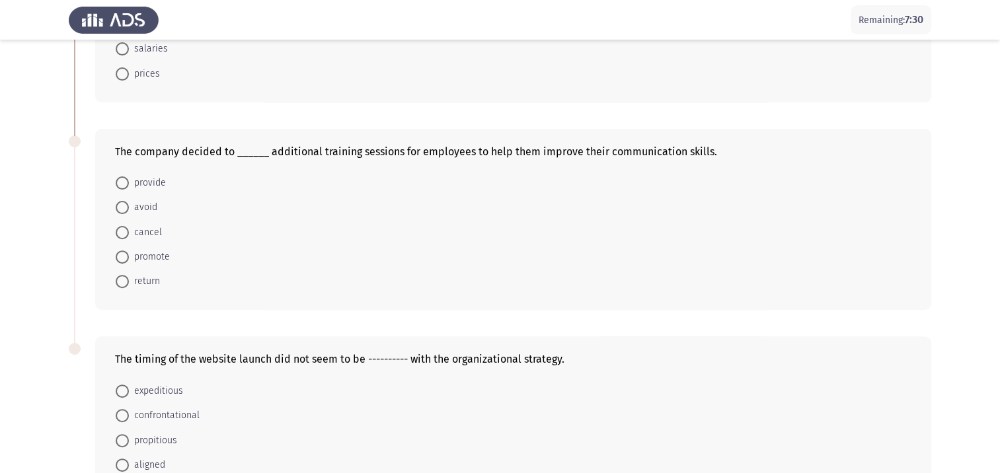
click at [159, 182] on span "provide" at bounding box center [147, 183] width 37 height 16
click at [129, 182] on input "provide" at bounding box center [122, 183] width 13 height 13
radio input "true"
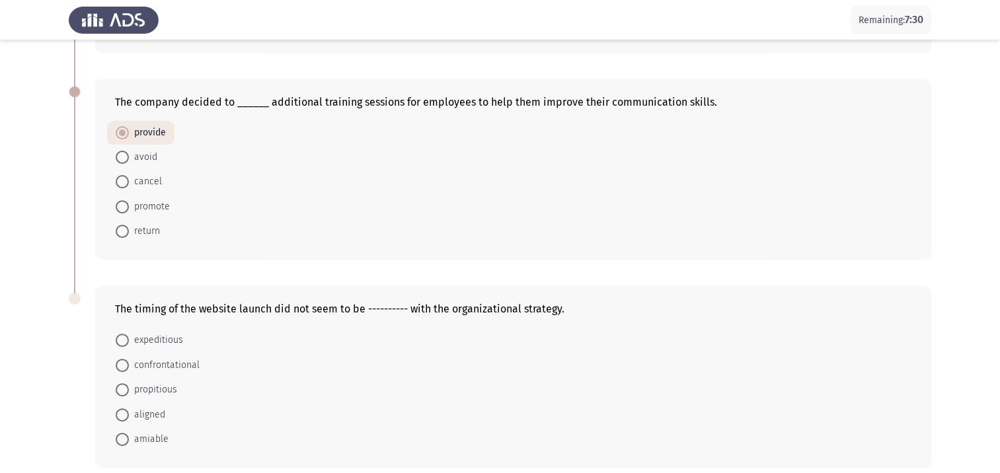
scroll to position [505, 0]
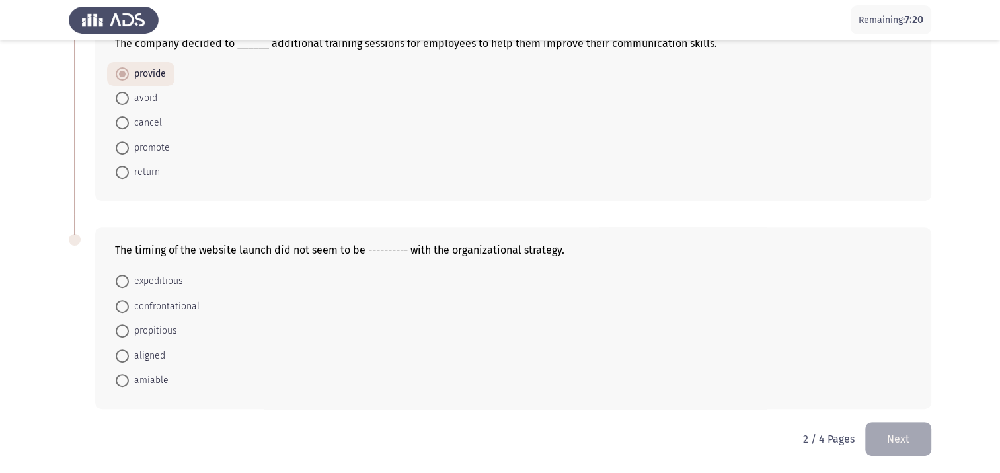
click at [153, 356] on span "aligned" at bounding box center [147, 356] width 36 height 16
click at [129, 356] on input "aligned" at bounding box center [122, 356] width 13 height 13
radio input "true"
click at [892, 436] on button "Next" at bounding box center [899, 439] width 66 height 34
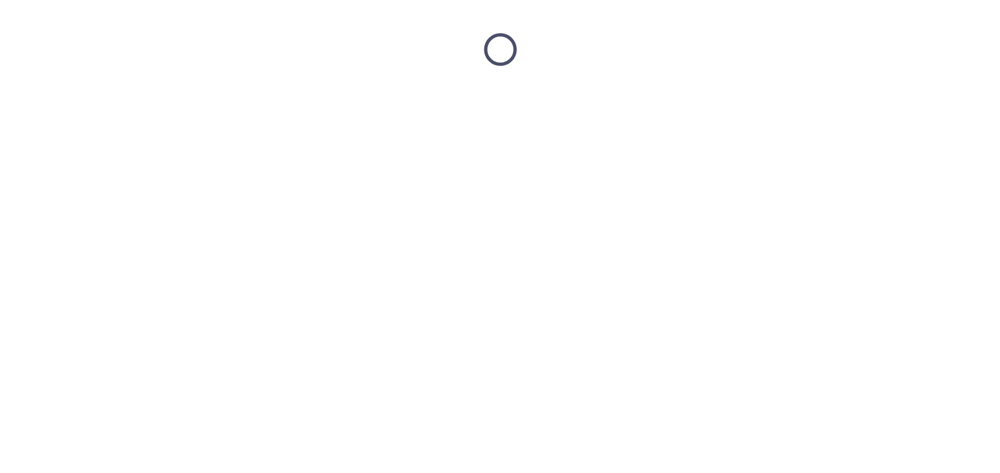
scroll to position [0, 0]
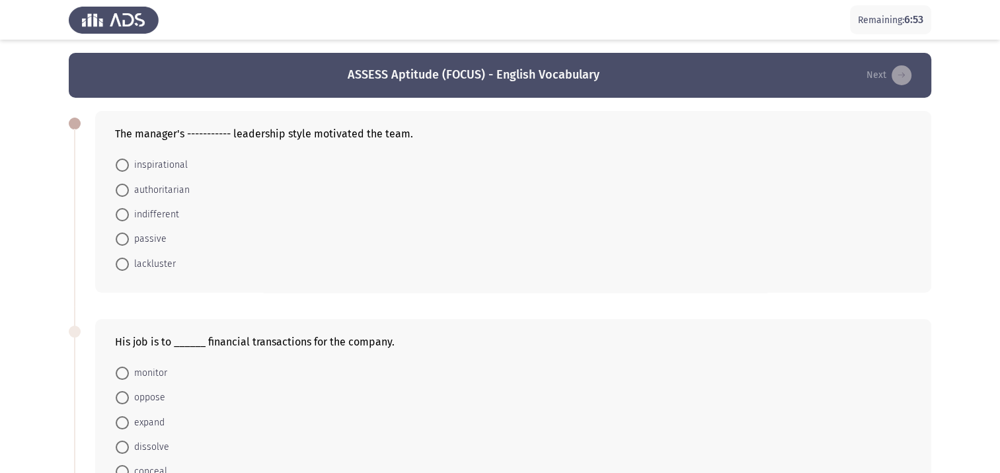
click at [127, 168] on span at bounding box center [122, 165] width 13 height 13
click at [127, 168] on input "inspirational" at bounding box center [122, 165] width 13 height 13
radio input "true"
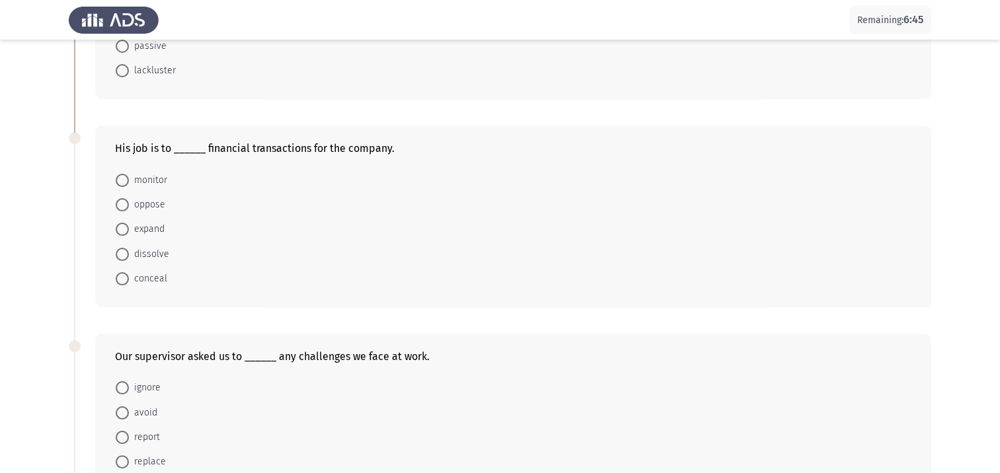
scroll to position [198, 0]
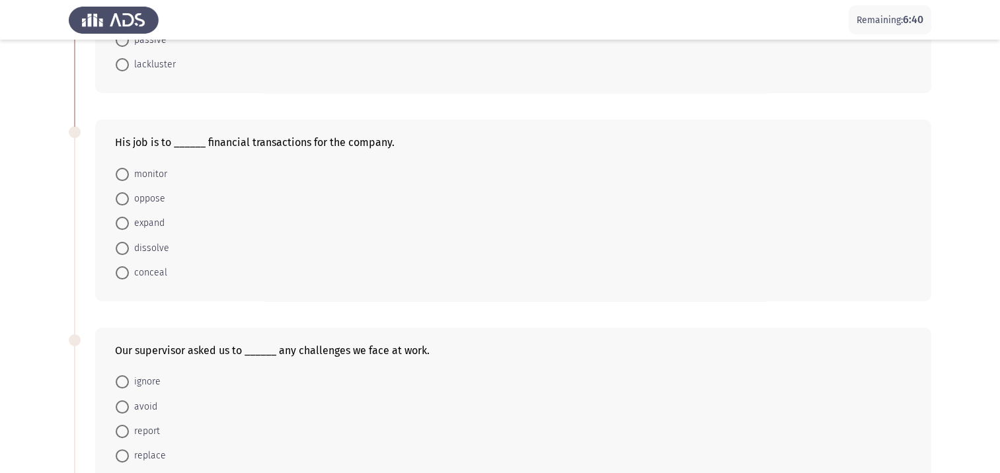
click at [159, 173] on span "monitor" at bounding box center [148, 175] width 38 height 16
click at [129, 173] on input "monitor" at bounding box center [122, 174] width 13 height 13
radio input "true"
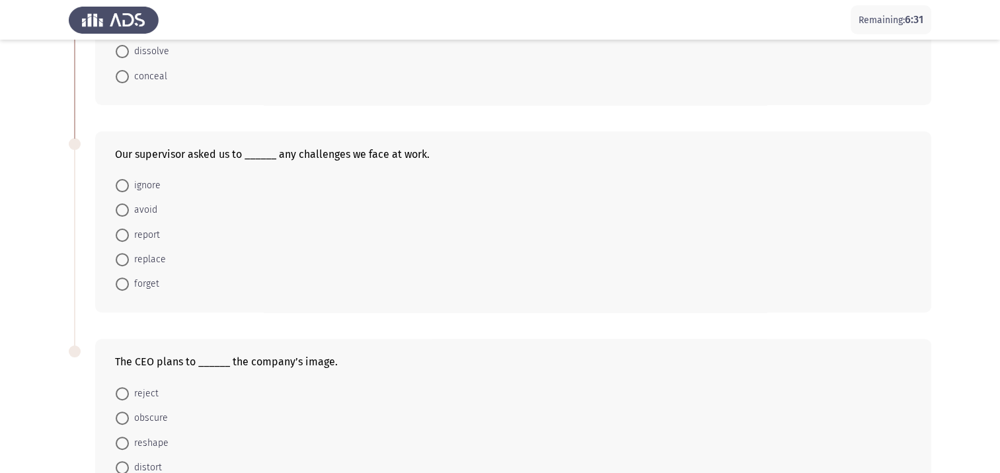
scroll to position [397, 0]
click at [149, 235] on span "report" at bounding box center [144, 233] width 31 height 16
click at [129, 235] on input "report" at bounding box center [122, 232] width 13 height 13
radio input "true"
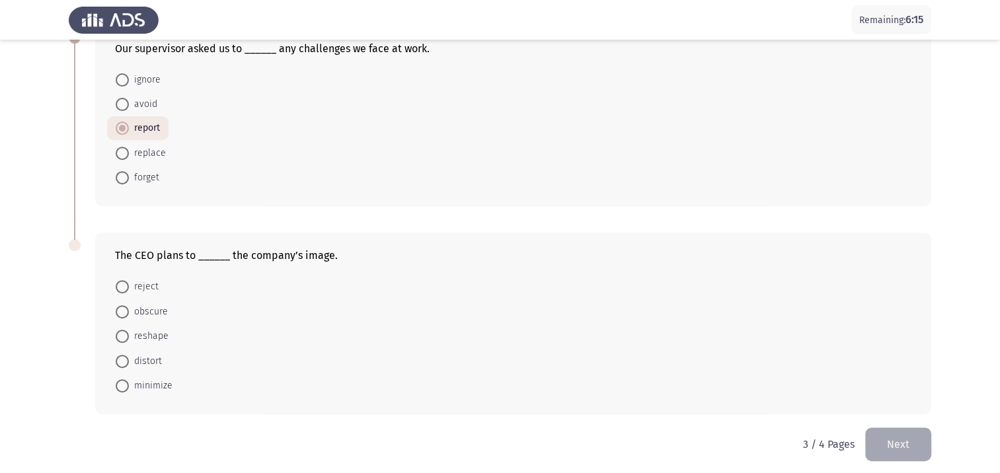
scroll to position [505, 0]
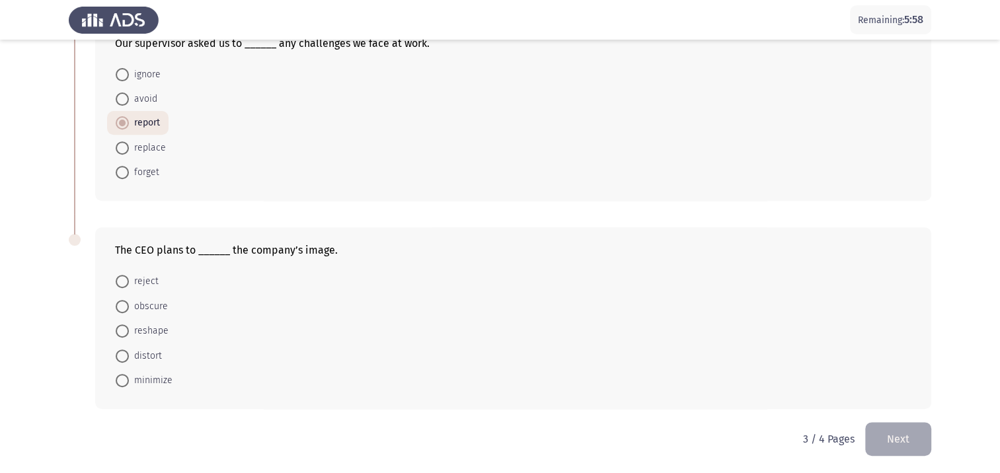
click at [153, 331] on span "reshape" at bounding box center [149, 331] width 40 height 16
click at [129, 331] on input "reshape" at bounding box center [122, 331] width 13 height 13
radio input "true"
click at [897, 435] on button "Next" at bounding box center [899, 439] width 66 height 34
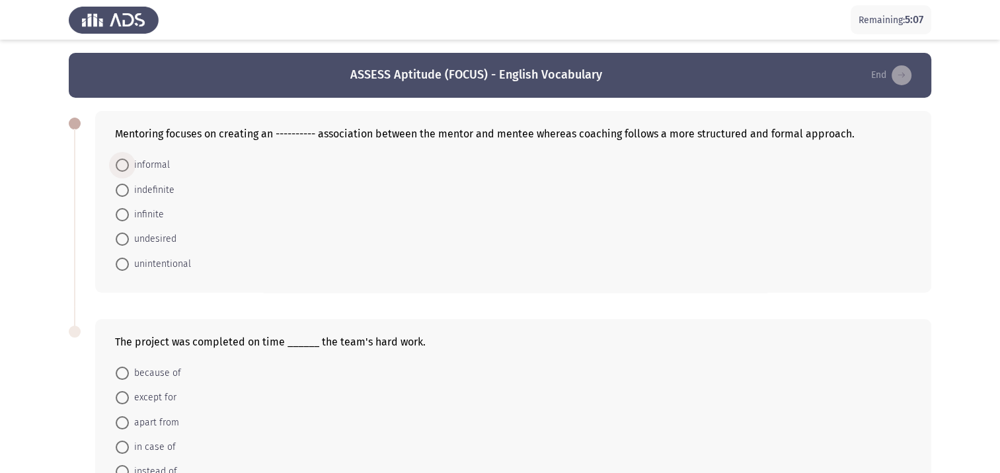
click at [124, 170] on span at bounding box center [122, 165] width 13 height 13
click at [124, 170] on input "informal" at bounding box center [122, 165] width 13 height 13
radio input "true"
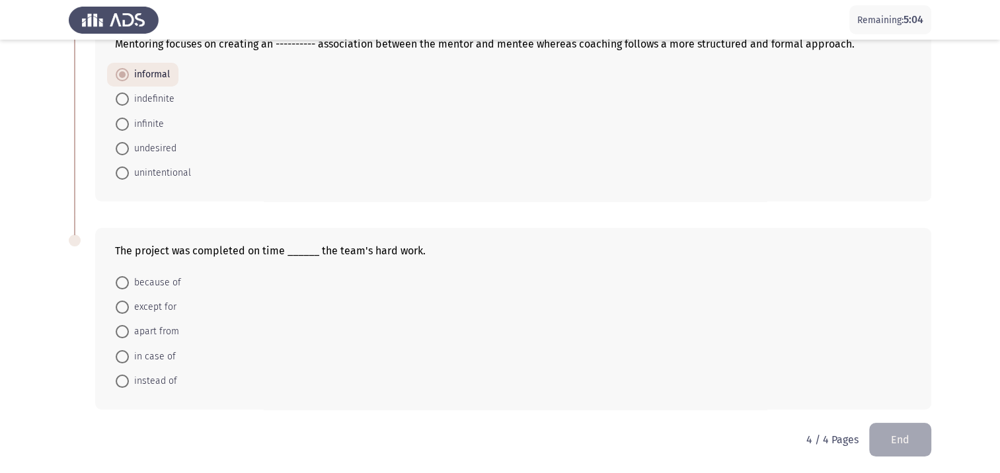
scroll to position [92, 0]
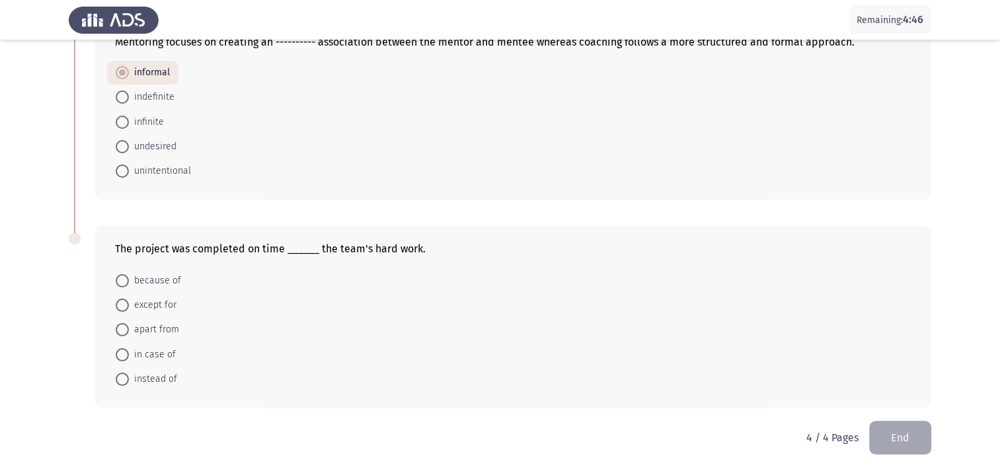
click at [145, 280] on span "because of" at bounding box center [155, 281] width 52 height 16
click at [129, 280] on input "because of" at bounding box center [122, 280] width 13 height 13
radio input "true"
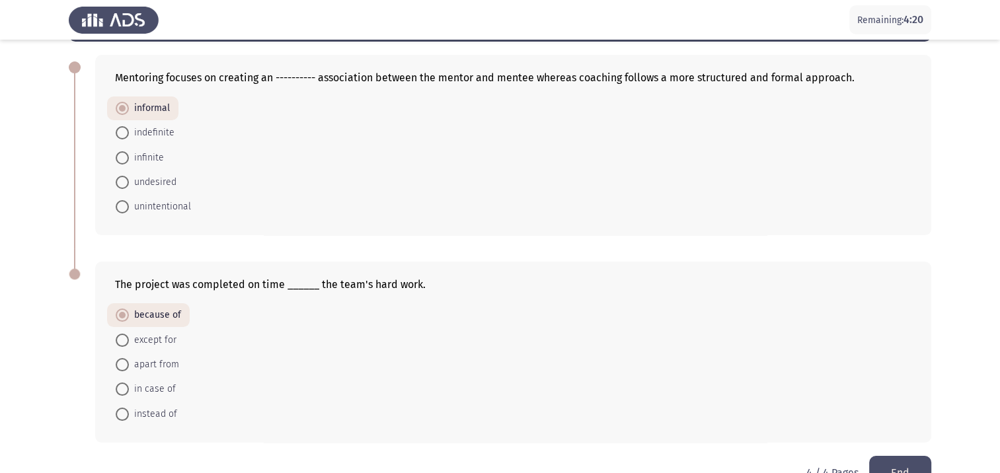
scroll to position [91, 0]
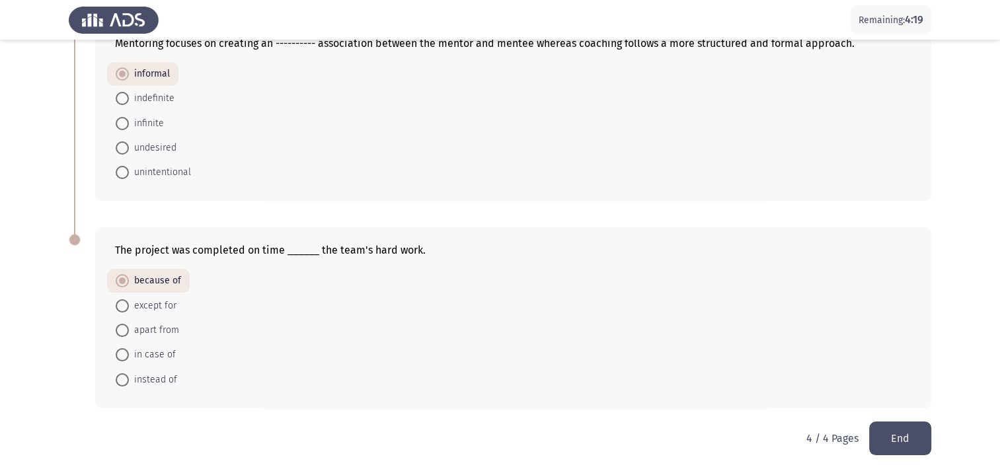
click at [911, 435] on button "End" at bounding box center [900, 439] width 62 height 34
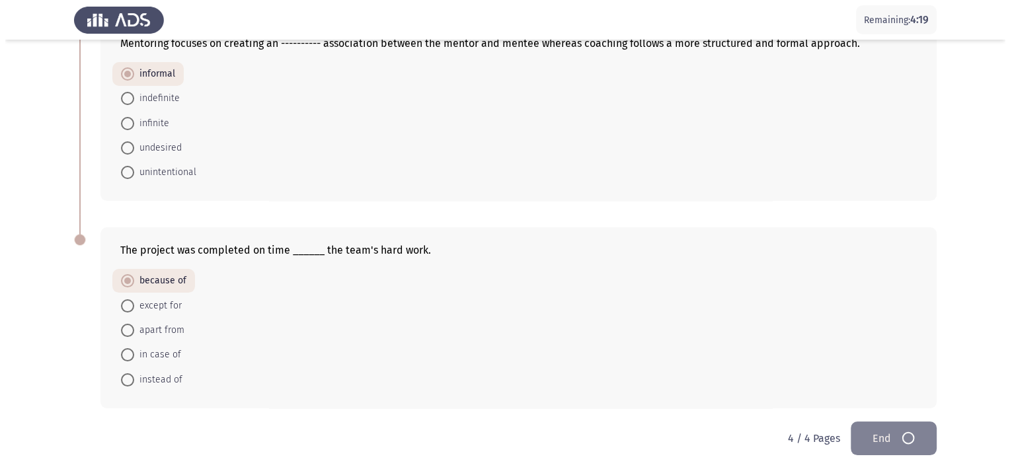
scroll to position [0, 0]
